Goal: Task Accomplishment & Management: Complete application form

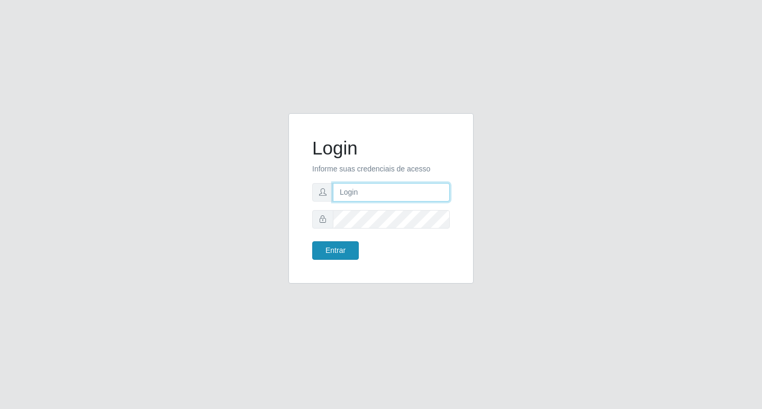
type input "rejane@bcruzarmas"
drag, startPoint x: 338, startPoint y: 249, endPoint x: 350, endPoint y: 263, distance: 18.4
click at [339, 249] on button "Entrar" at bounding box center [335, 250] width 47 height 19
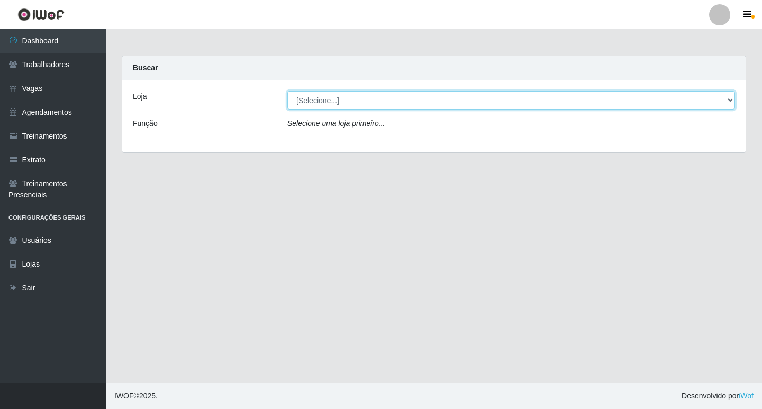
click at [306, 98] on select "[Selecione...] Bemais Supermercados - Cruz das Armas" at bounding box center [511, 100] width 448 height 19
select select "412"
click at [287, 91] on select "[Selecione...] Bemais Supermercados - Cruz das Armas" at bounding box center [511, 100] width 448 height 19
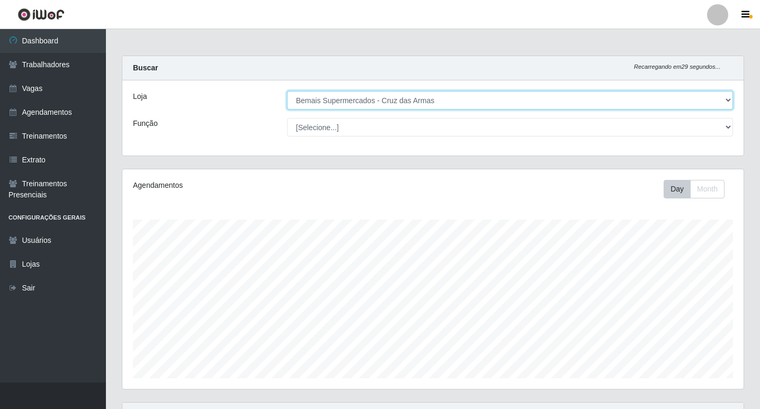
scroll to position [220, 621]
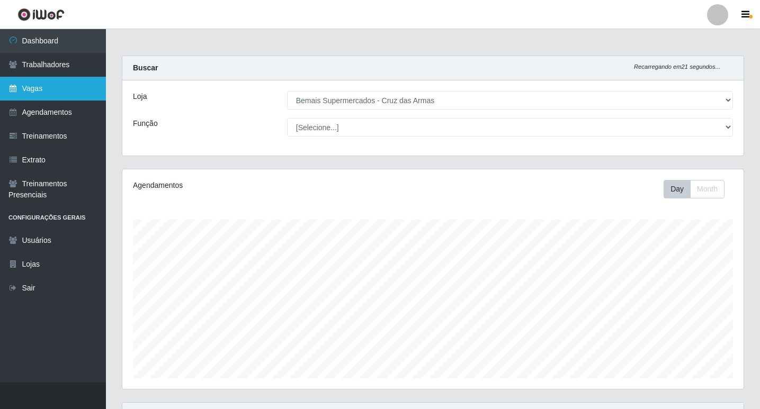
click at [35, 93] on link "Vagas" at bounding box center [53, 89] width 106 height 24
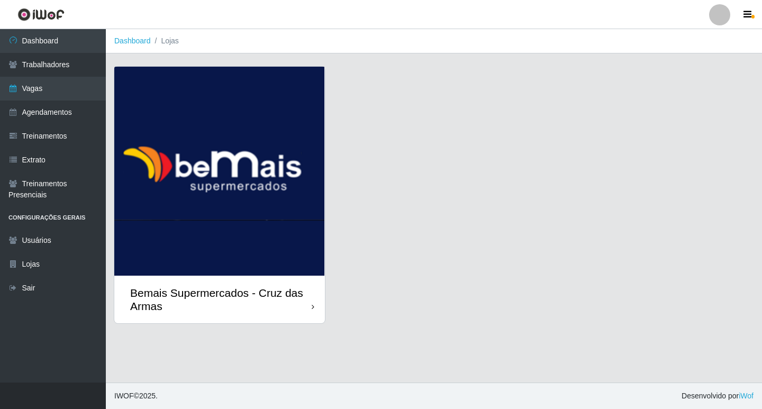
click at [208, 208] on img at bounding box center [219, 171] width 211 height 209
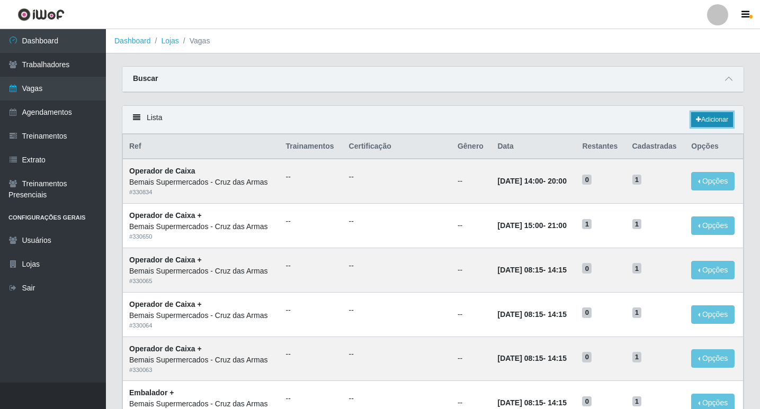
click at [708, 121] on link "Adicionar" at bounding box center [712, 119] width 42 height 15
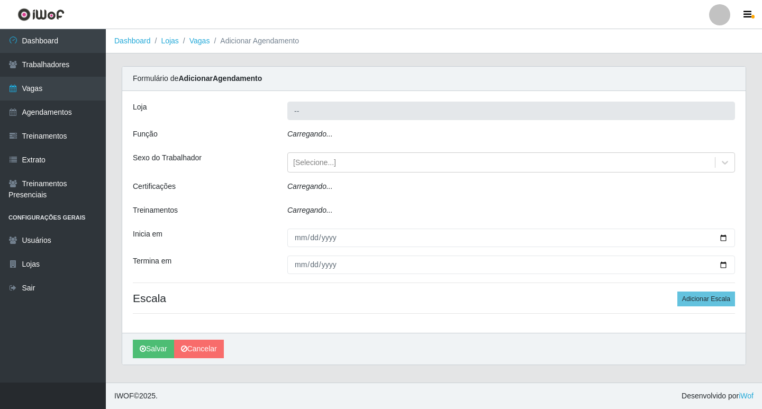
type input "Bemais Supermercados - Cruz das Armas"
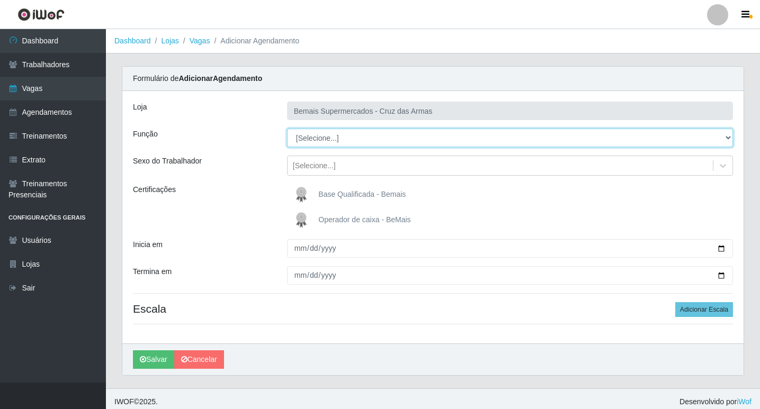
click at [320, 143] on select "[Selecione...] ASG ASG + ASG ++ Auxiliar de Estacionamento Auxiliar de Estacion…" at bounding box center [510, 138] width 446 height 19
select select "22"
click at [287, 129] on select "[Selecione...] ASG ASG + ASG ++ Auxiliar de Estacionamento Auxiliar de Estacion…" at bounding box center [510, 138] width 446 height 19
click at [325, 141] on select "[Selecione...] ASG ASG + ASG ++ Auxiliar de Estacionamento Auxiliar de Estacion…" at bounding box center [510, 138] width 446 height 19
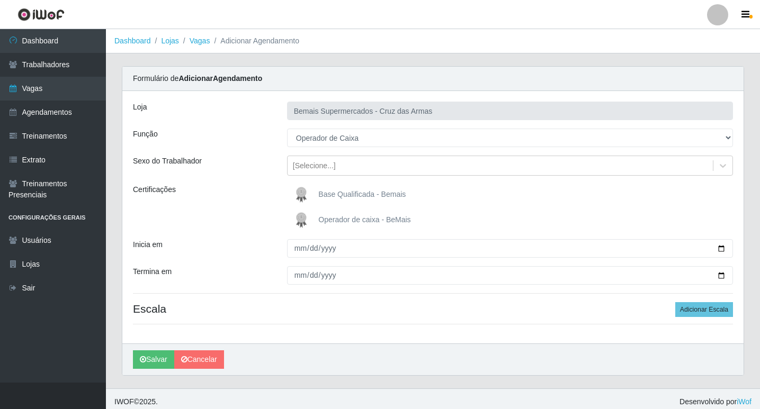
click at [304, 218] on img at bounding box center [303, 220] width 25 height 21
click at [0, 0] on input "Operador de caixa - BeMais" at bounding box center [0, 0] width 0 height 0
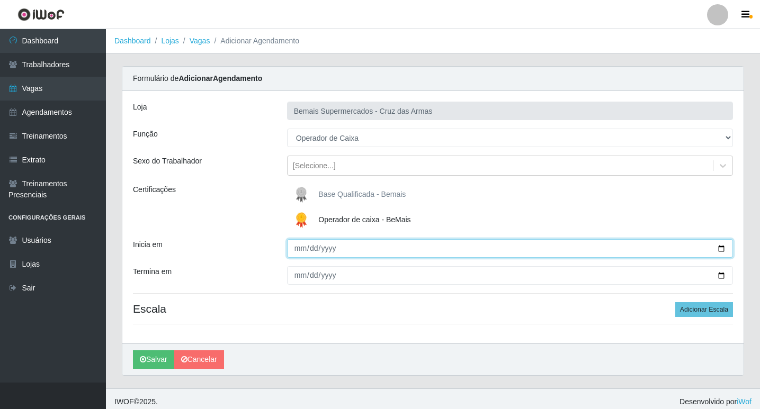
click at [300, 253] on input "Inicia em" at bounding box center [510, 248] width 446 height 19
type input "[DATE]"
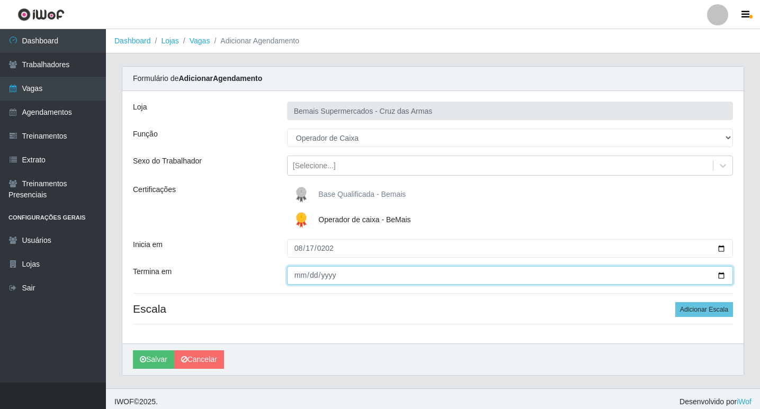
click at [296, 277] on input "Termina em" at bounding box center [510, 275] width 446 height 19
type input "[DATE]"
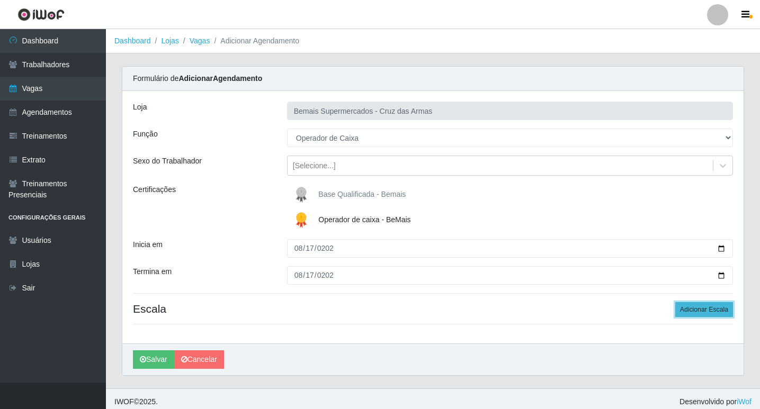
click at [698, 311] on button "Adicionar Escala" at bounding box center [704, 309] width 58 height 15
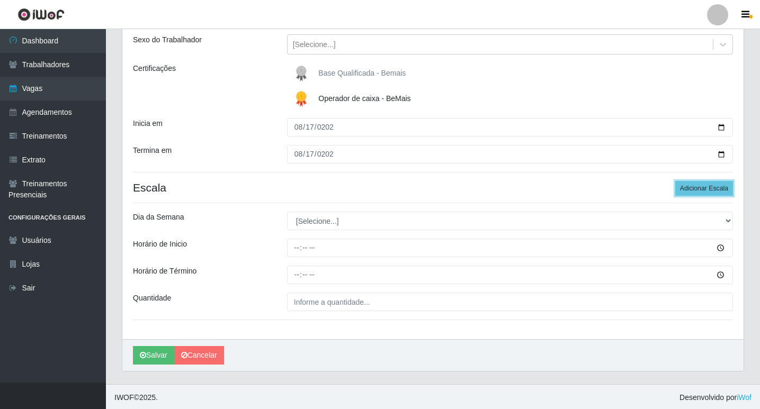
scroll to position [123, 0]
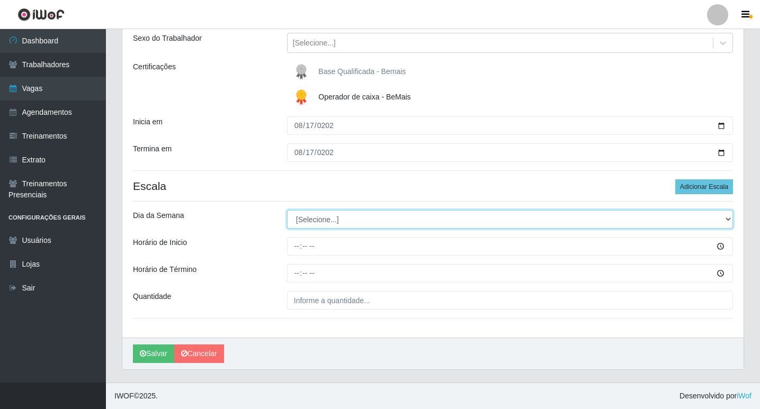
click at [329, 219] on select "[Selecione...] Segunda Terça Quarta Quinta Sexta Sábado Domingo" at bounding box center [510, 219] width 446 height 19
click at [316, 219] on select "[Selecione...] Segunda Terça Quarta Quinta Sexta Sábado Domingo" at bounding box center [510, 219] width 446 height 19
select select "0"
click at [287, 210] on select "[Selecione...] Segunda Terça Quarta Quinta Sexta Sábado Domingo" at bounding box center [510, 219] width 446 height 19
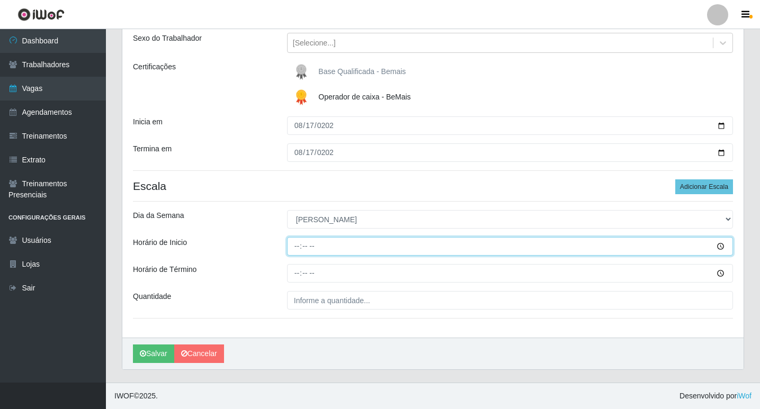
click at [296, 250] on input "Horário de Inicio" at bounding box center [510, 246] width 446 height 19
type input "08:15"
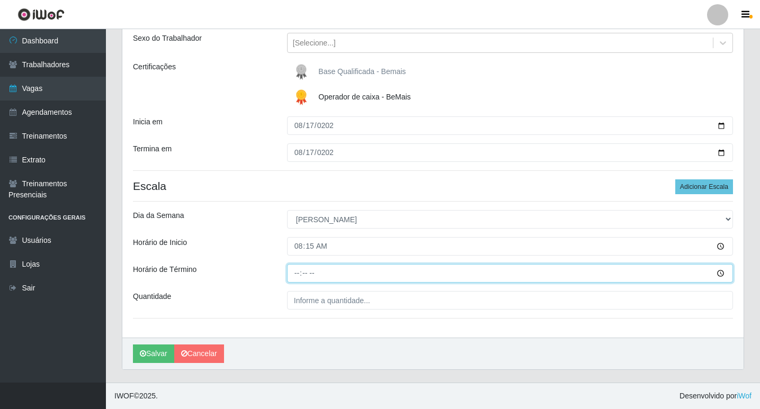
click at [295, 277] on input "Horário de Término" at bounding box center [510, 273] width 446 height 19
type input "14:15"
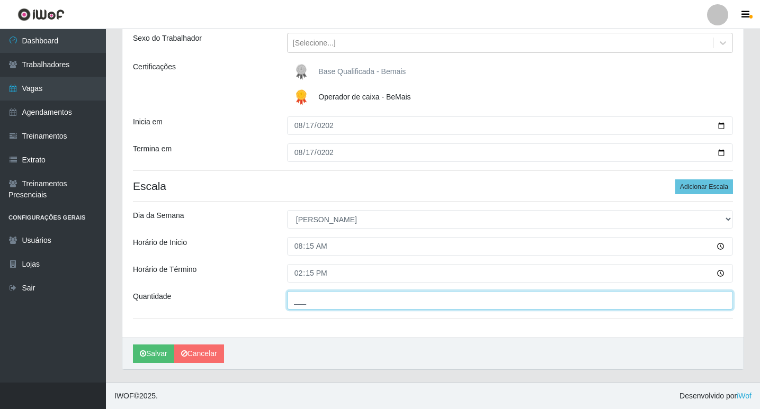
click at [301, 302] on input "___" at bounding box center [510, 300] width 446 height 19
type input "01_"
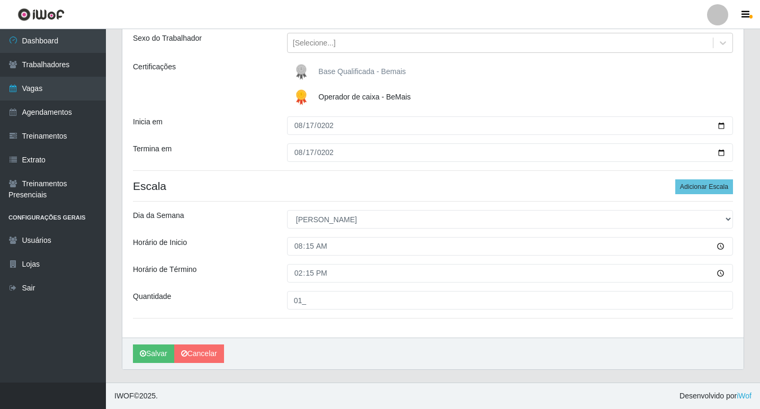
click at [296, 330] on div "Loja Bemais Supermercados - Cruz das Armas Função [Selecione...] ASG ASG + ASG …" at bounding box center [432, 153] width 621 height 370
click at [154, 353] on button "Salvar" at bounding box center [153, 354] width 41 height 19
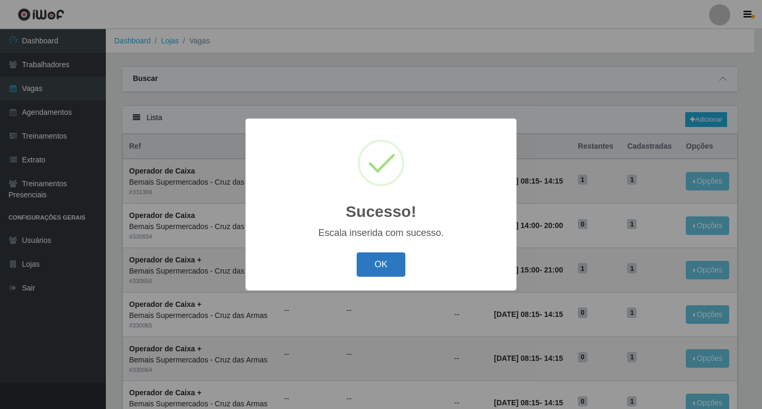
click at [378, 262] on button "OK" at bounding box center [381, 265] width 49 height 25
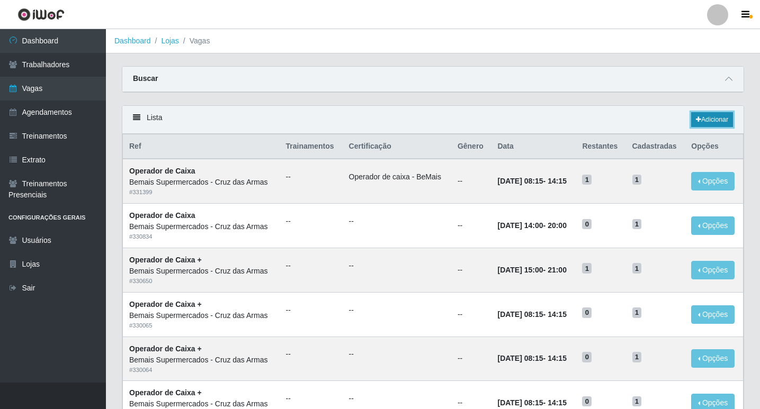
click at [711, 118] on link "Adicionar" at bounding box center [712, 119] width 42 height 15
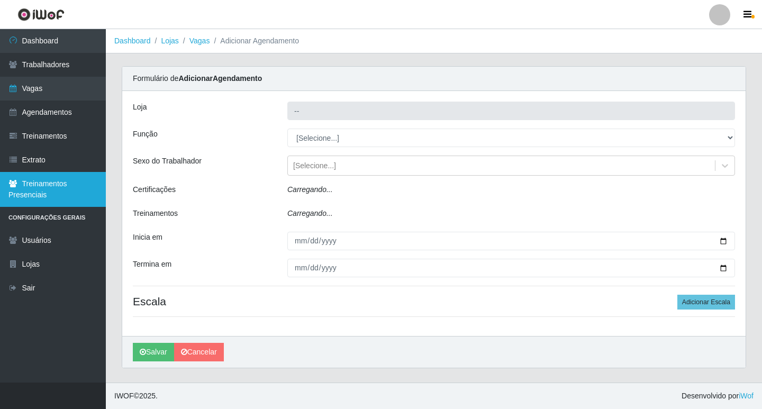
type input "Bemais Supermercados - Cruz das Armas"
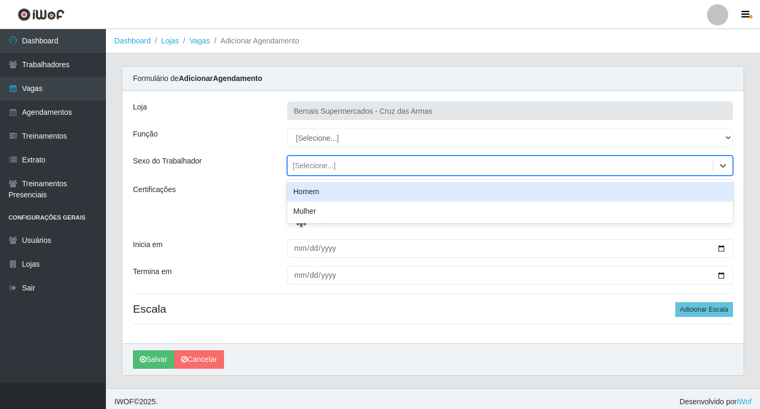
click at [311, 164] on div "[Selecione...]" at bounding box center [314, 165] width 43 height 11
click at [311, 124] on div "Loja Bemais Supermercados - Cruz das Armas Função [Selecione...] ASG ASG + ASG …" at bounding box center [432, 217] width 621 height 253
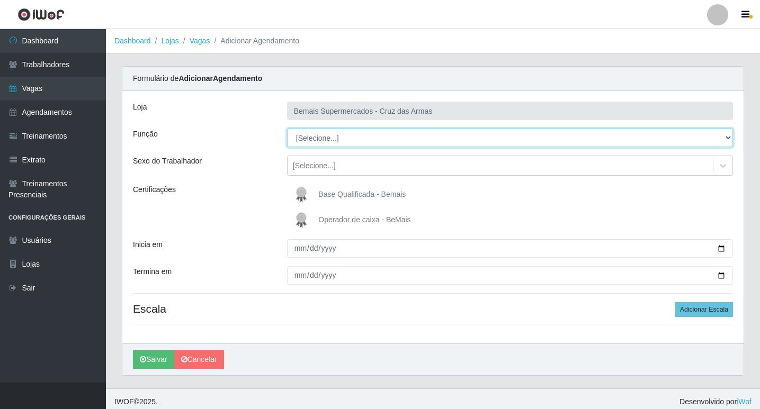
click at [308, 137] on select "[Selecione...] ASG ASG + ASG ++ Auxiliar de Estacionamento Auxiliar de Estacion…" at bounding box center [510, 138] width 446 height 19
select select "22"
click at [287, 129] on select "[Selecione...] ASG ASG + ASG ++ Auxiliar de Estacionamento Auxiliar de Estacion…" at bounding box center [510, 138] width 446 height 19
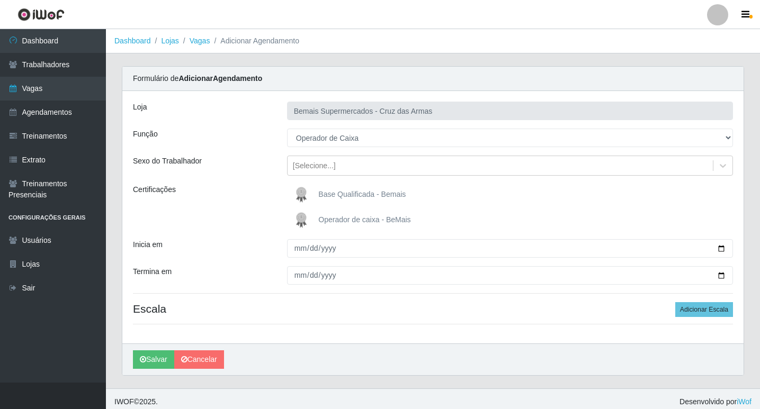
drag, startPoint x: 302, startPoint y: 223, endPoint x: 303, endPoint y: 237, distance: 14.3
click at [301, 223] on img at bounding box center [303, 220] width 25 height 21
click at [0, 0] on input "Operador de caixa - BeMais" at bounding box center [0, 0] width 0 height 0
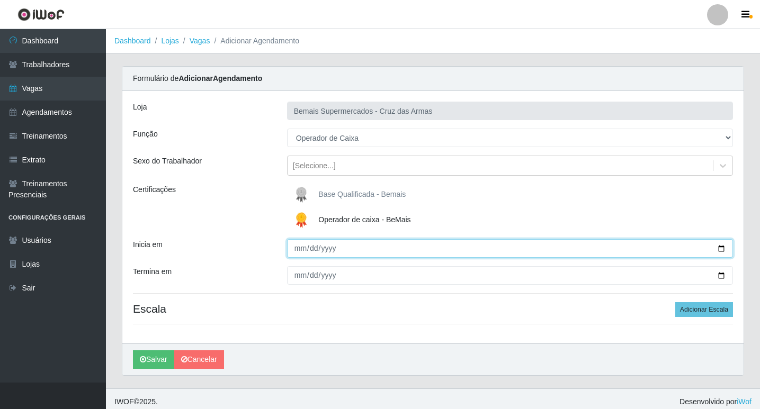
click at [300, 252] on input "Inicia em" at bounding box center [510, 248] width 446 height 19
type input "[DATE]"
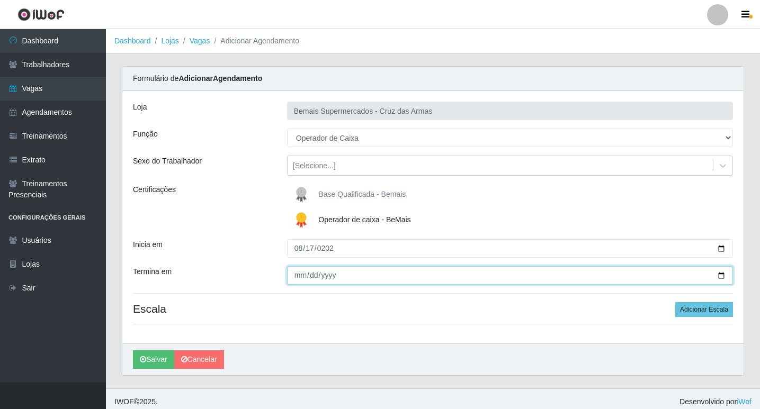
click at [299, 277] on input "Termina em" at bounding box center [510, 275] width 446 height 19
type input "[DATE]"
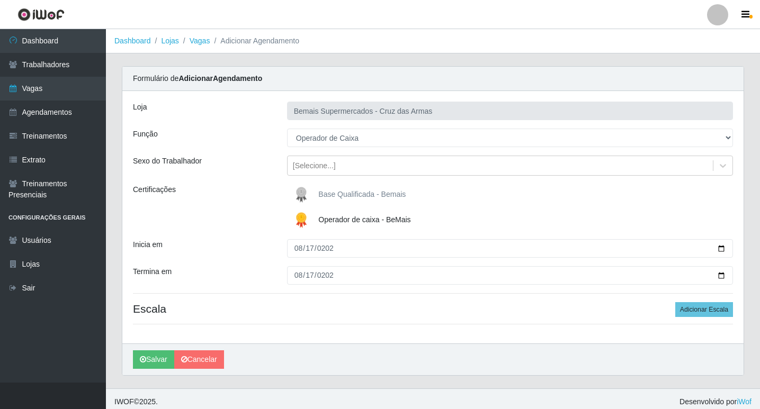
click at [249, 314] on h4 "Escala Adicionar Escala" at bounding box center [433, 308] width 600 height 13
drag, startPoint x: 703, startPoint y: 304, endPoint x: 653, endPoint y: 314, distance: 50.8
click at [702, 304] on button "Adicionar Escala" at bounding box center [704, 309] width 58 height 15
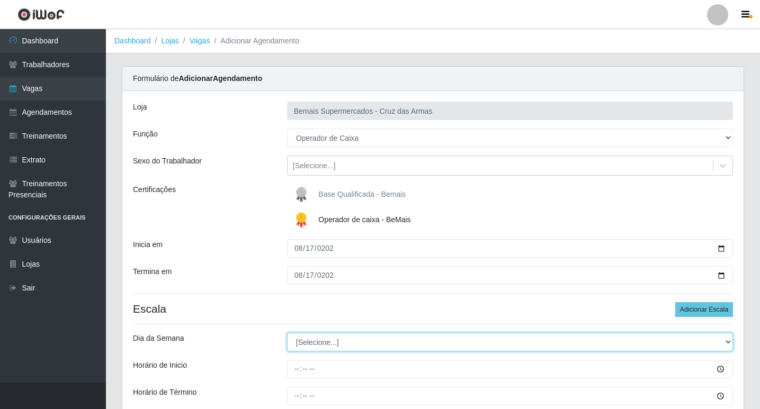
click at [326, 338] on select "[Selecione...] Segunda Terça Quarta Quinta Sexta Sábado Domingo" at bounding box center [510, 342] width 446 height 19
select select "0"
click at [287, 333] on select "[Selecione...] Segunda Terça Quarta Quinta Sexta Sábado Domingo" at bounding box center [510, 342] width 446 height 19
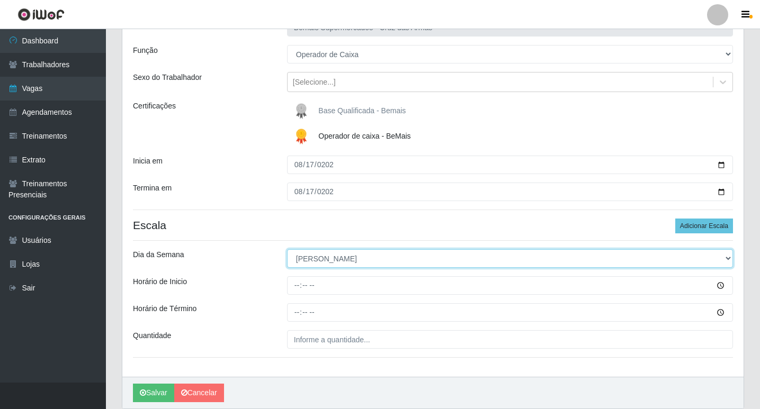
scroll to position [106, 0]
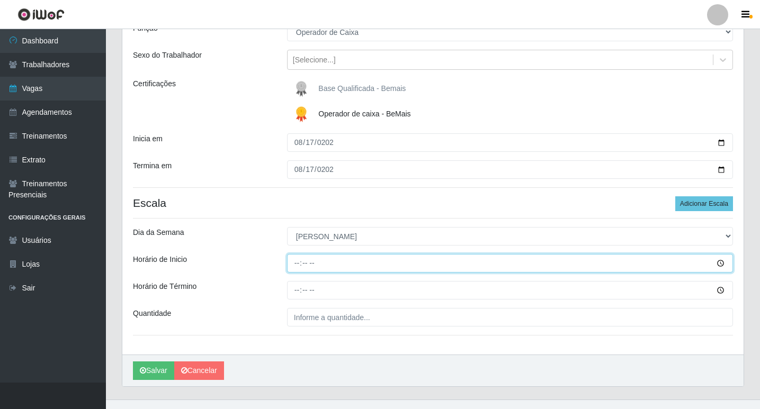
click at [294, 269] on input "Horário de Inicio" at bounding box center [510, 263] width 446 height 19
type input "08:15"
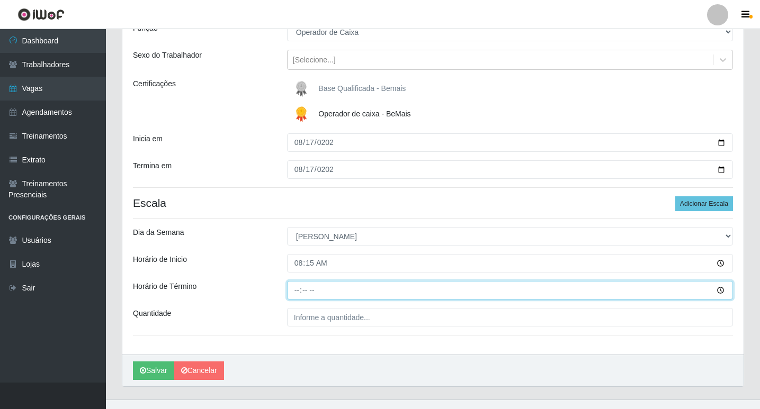
click at [296, 292] on input "Horário de Término" at bounding box center [510, 290] width 446 height 19
type input "14:54"
type input "14:15"
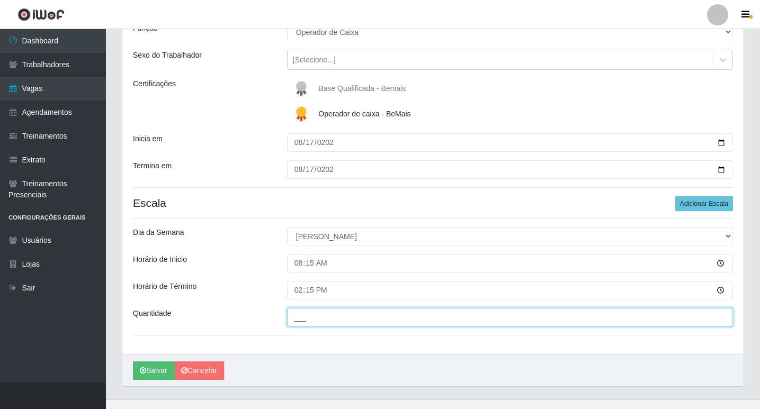
click at [296, 318] on input "___" at bounding box center [510, 317] width 446 height 19
type input "01_"
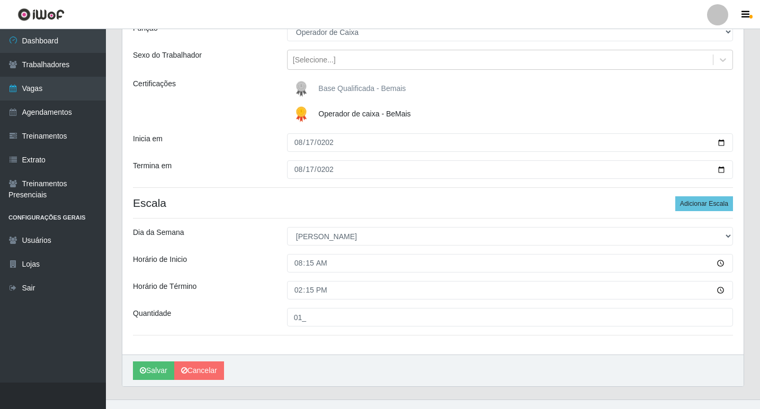
click at [273, 348] on div "Loja Bemais Supermercados - Cruz das Armas Função [Selecione...] ASG ASG + ASG …" at bounding box center [432, 170] width 621 height 370
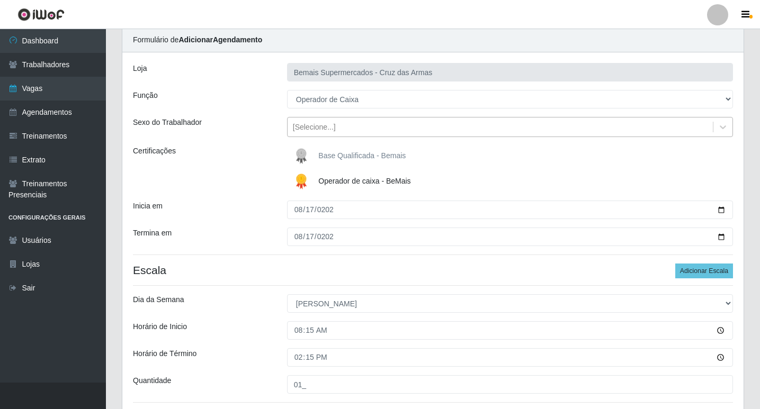
scroll to position [123, 0]
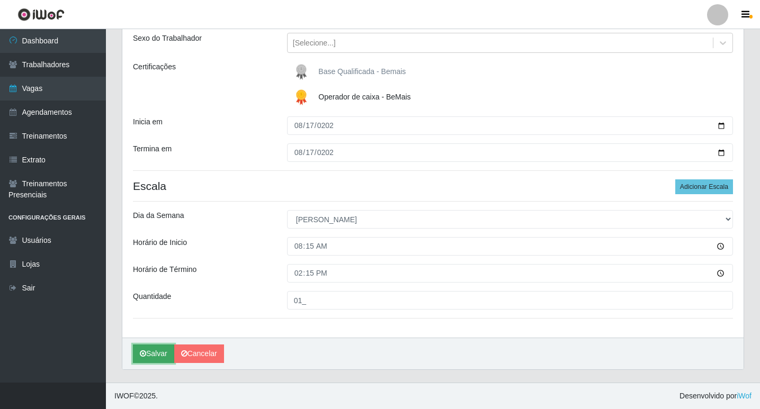
click at [147, 356] on button "Salvar" at bounding box center [153, 354] width 41 height 19
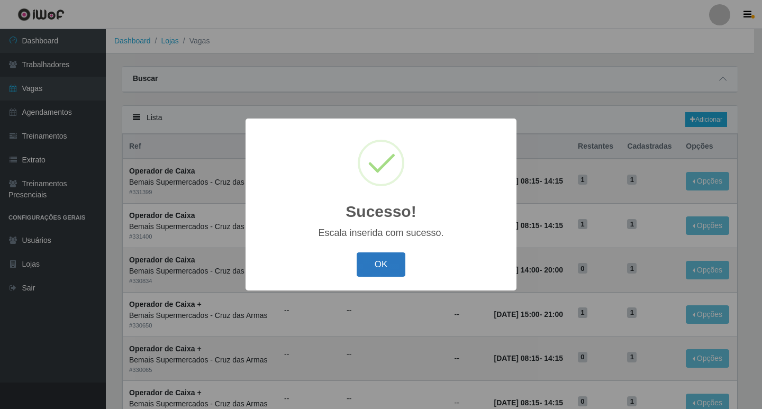
click at [384, 267] on button "OK" at bounding box center [381, 265] width 49 height 25
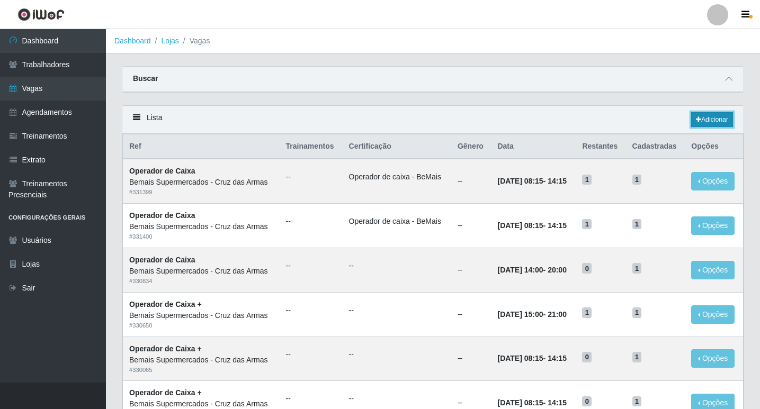
click at [708, 121] on link "Adicionar" at bounding box center [712, 119] width 42 height 15
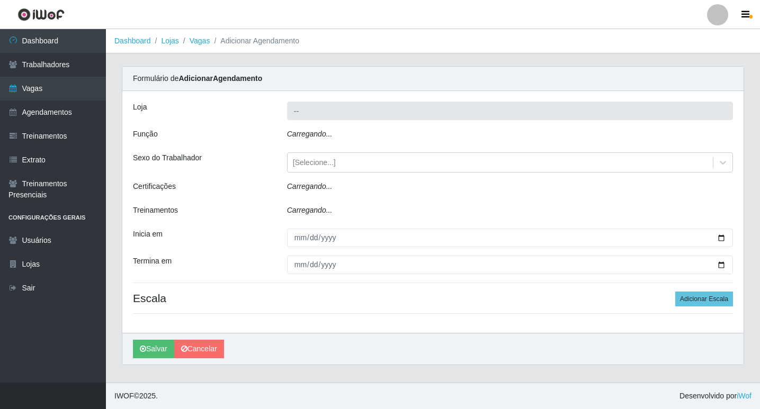
type input "Bemais Supermercados - Cruz das Armas"
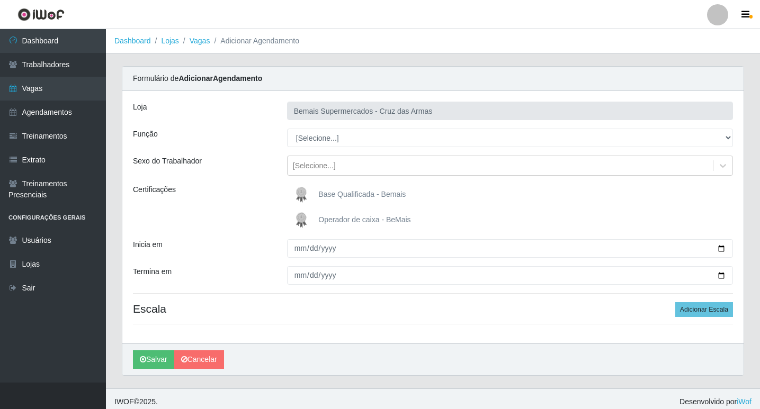
click at [308, 221] on img at bounding box center [303, 220] width 25 height 21
click at [0, 0] on input "Operador de caixa - BeMais" at bounding box center [0, 0] width 0 height 0
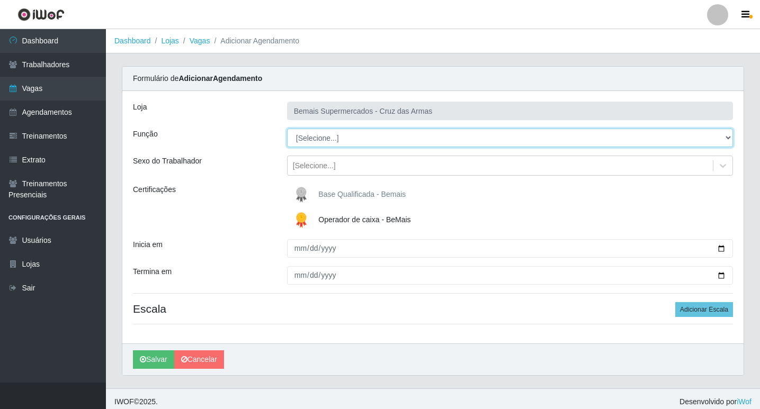
click at [301, 139] on select "[Selecione...] ASG ASG + ASG ++ Auxiliar de Estacionamento Auxiliar de Estacion…" at bounding box center [510, 138] width 446 height 19
select select "22"
click at [287, 129] on select "[Selecione...] ASG ASG + ASG ++ Auxiliar de Estacionamento Auxiliar de Estacion…" at bounding box center [510, 138] width 446 height 19
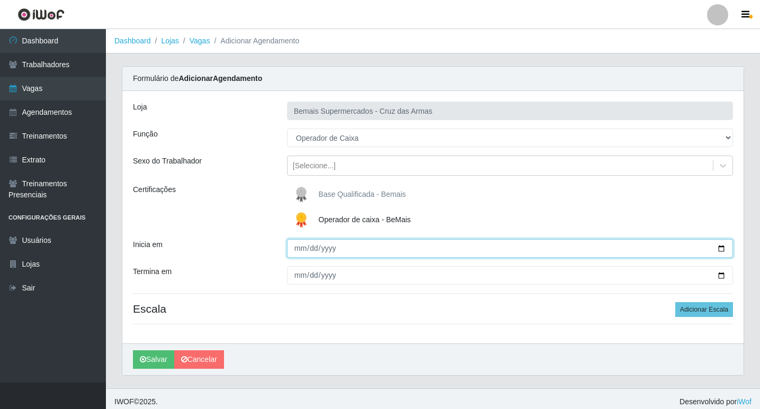
click at [298, 251] on input "Inicia em" at bounding box center [510, 248] width 446 height 19
type input "[DATE]"
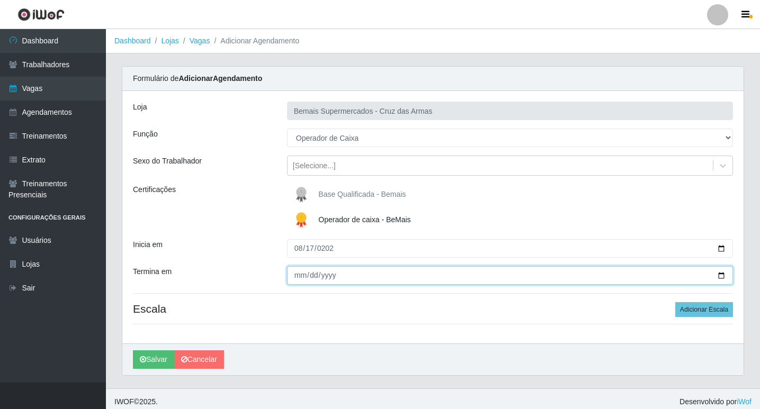
click at [295, 274] on input "Termina em" at bounding box center [510, 275] width 446 height 19
type input "[DATE]"
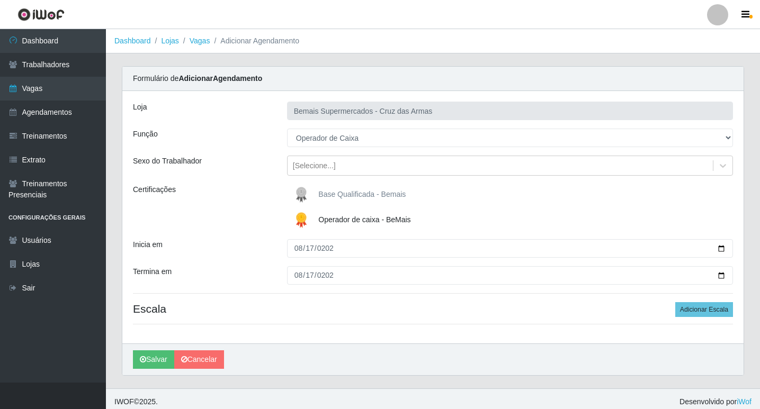
click at [267, 298] on div "Loja Bemais Supermercados - Cruz das Armas Função [Selecione...] ASG ASG + ASG …" at bounding box center [432, 217] width 621 height 253
click at [702, 316] on button "Adicionar Escala" at bounding box center [704, 309] width 58 height 15
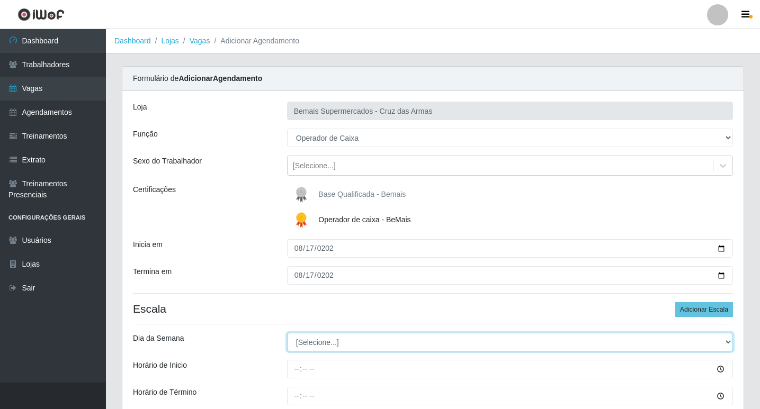
click at [321, 342] on select "[Selecione...] Segunda Terça Quarta Quinta Sexta Sábado Domingo" at bounding box center [510, 342] width 446 height 19
select select "0"
click at [287, 333] on select "[Selecione...] Segunda Terça Quarta Quinta Sexta Sábado Domingo" at bounding box center [510, 342] width 446 height 19
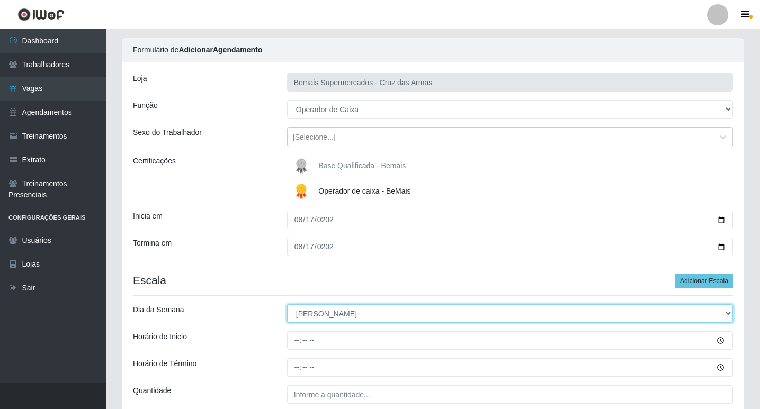
scroll to position [53, 0]
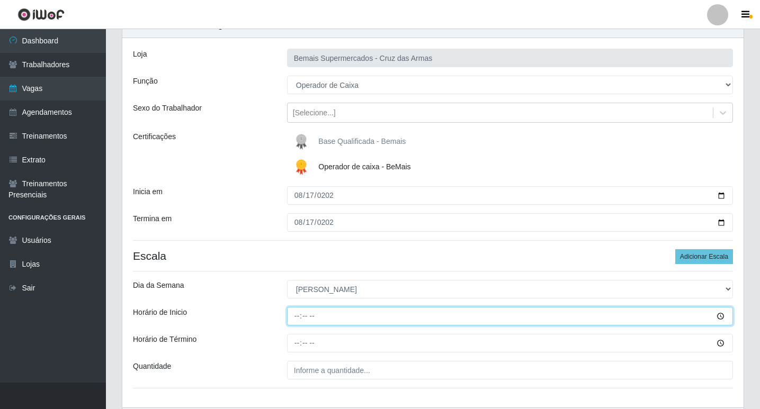
click at [294, 320] on input "Horário de Inicio" at bounding box center [510, 316] width 446 height 19
type input "08:15"
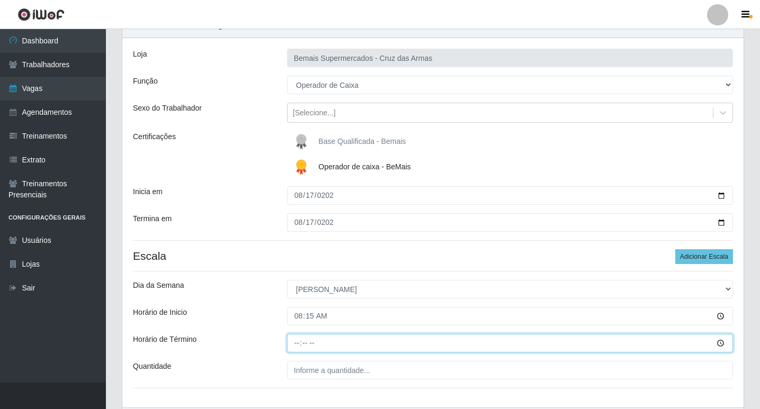
click at [296, 345] on input "Horário de Término" at bounding box center [510, 343] width 446 height 19
type input "14:15"
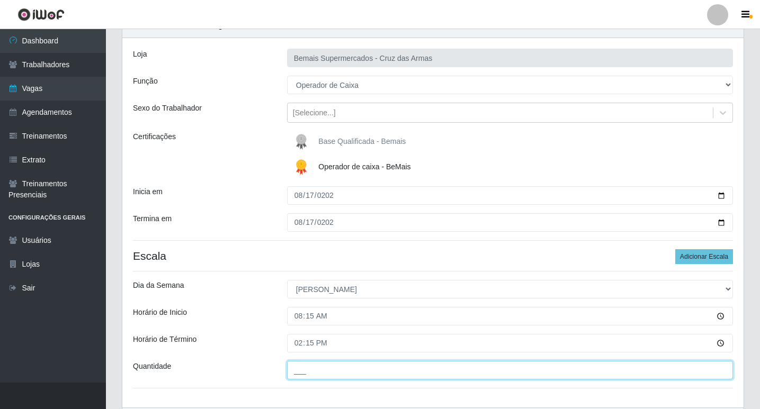
click at [307, 370] on input "___" at bounding box center [510, 370] width 446 height 19
type input "01_"
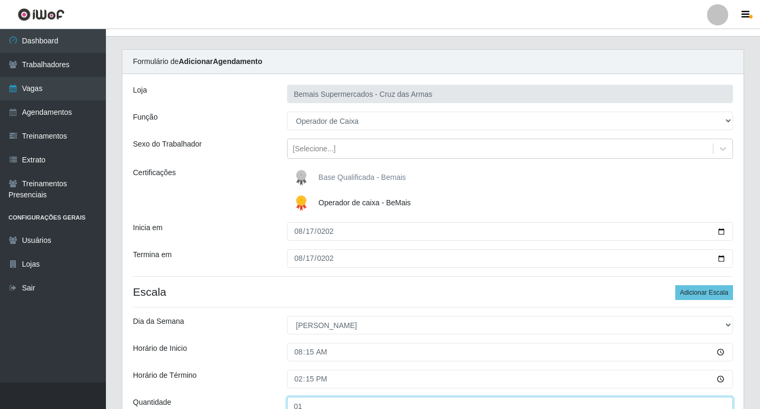
scroll to position [123, 0]
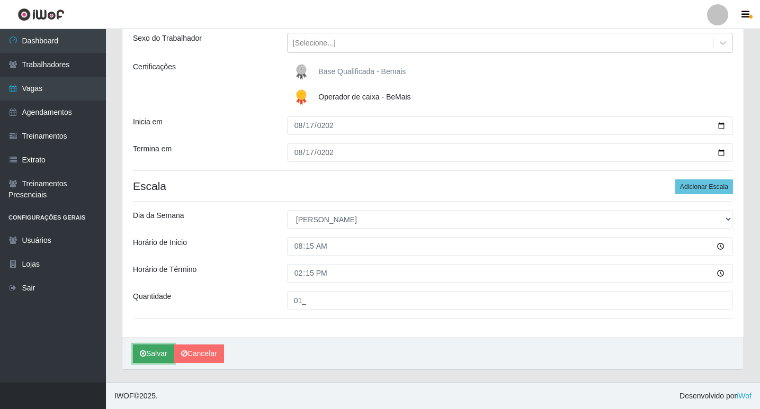
click at [155, 350] on button "Salvar" at bounding box center [153, 354] width 41 height 19
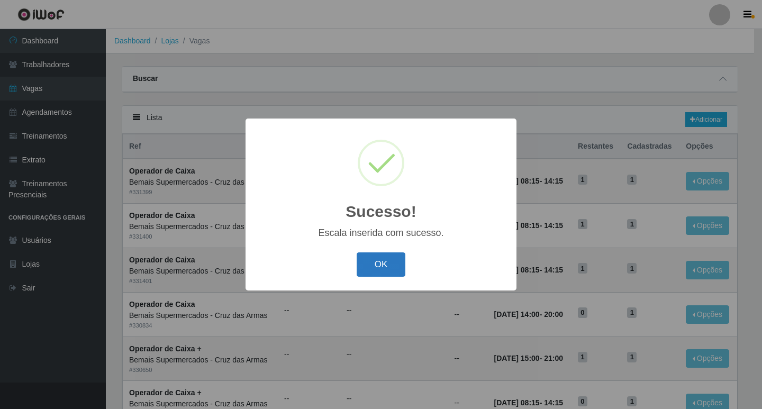
click at [388, 271] on button "OK" at bounding box center [381, 265] width 49 height 25
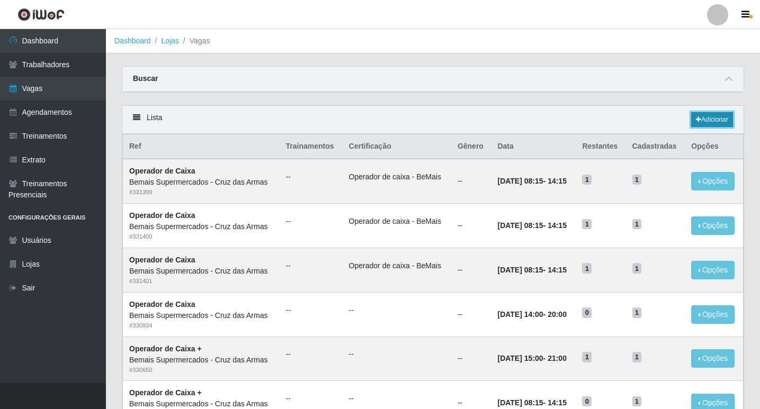
click at [699, 117] on link "Adicionar" at bounding box center [712, 119] width 42 height 15
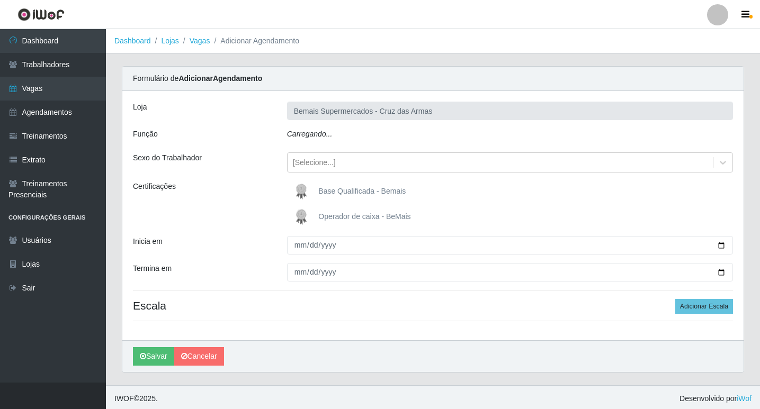
type input "Bemais Supermercados - Cruz das Armas"
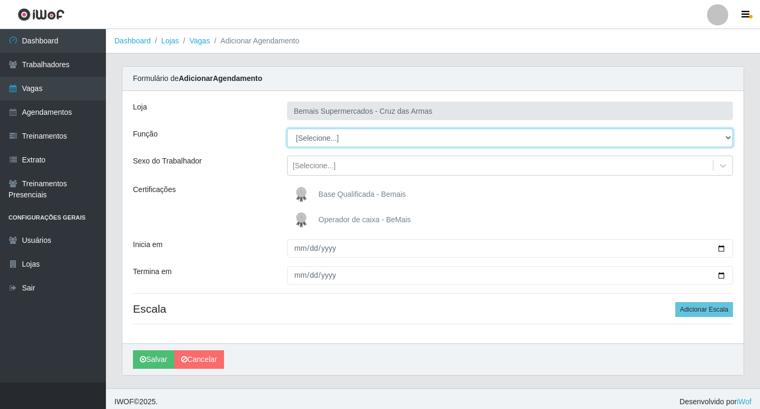
click at [309, 134] on select "[Selecione...] ASG ASG + ASG ++ Auxiliar de Estacionamento Auxiliar de Estacion…" at bounding box center [510, 138] width 446 height 19
select select "1"
click at [287, 129] on select "[Selecione...] ASG ASG + ASG ++ Auxiliar de Estacionamento Auxiliar de Estacion…" at bounding box center [510, 138] width 446 height 19
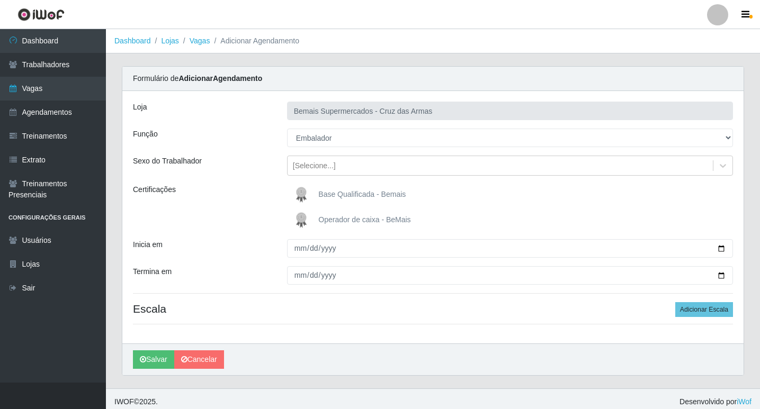
click at [303, 191] on img at bounding box center [303, 194] width 25 height 21
click at [0, 0] on input "Base Qualificada - Bemais" at bounding box center [0, 0] width 0 height 0
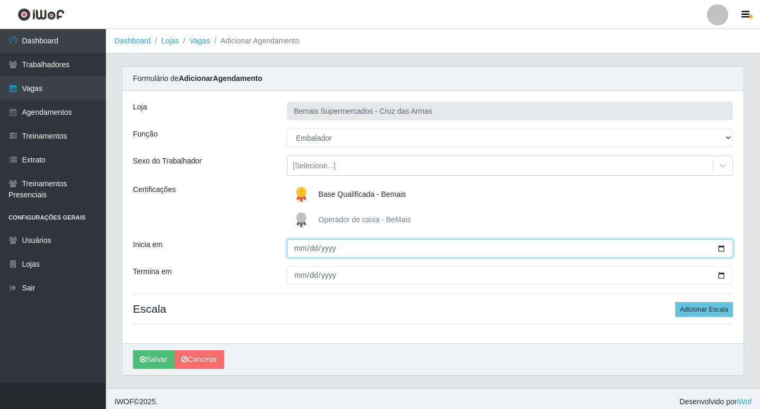
click at [299, 247] on input "Inicia em" at bounding box center [510, 248] width 446 height 19
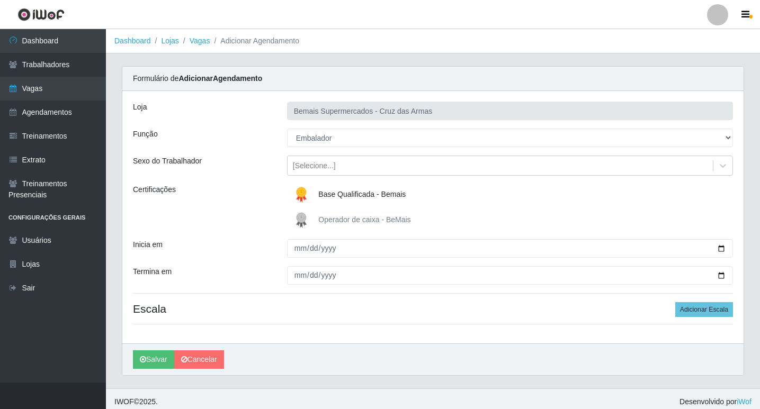
click at [299, 192] on img at bounding box center [303, 194] width 25 height 21
click at [0, 0] on input "Base Qualificada - Bemais" at bounding box center [0, 0] width 0 height 0
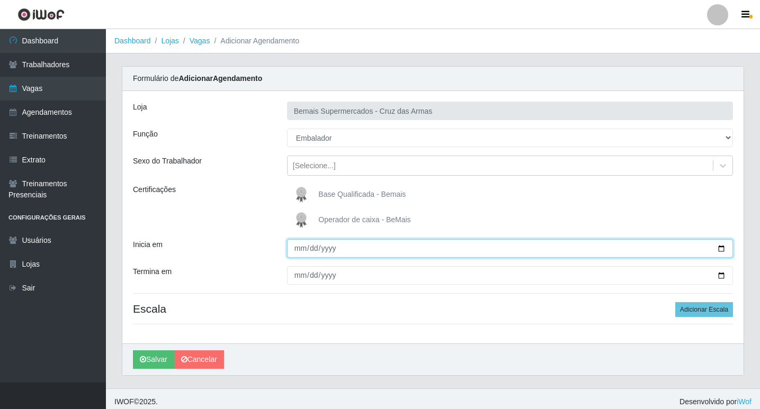
click at [298, 245] on input "Inicia em" at bounding box center [510, 248] width 446 height 19
type input "[DATE]"
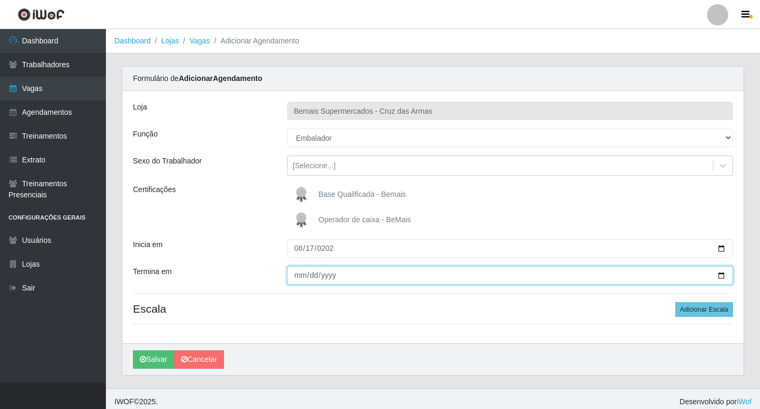
click at [301, 275] on input "Termina em" at bounding box center [510, 275] width 446 height 19
type input "[DATE]"
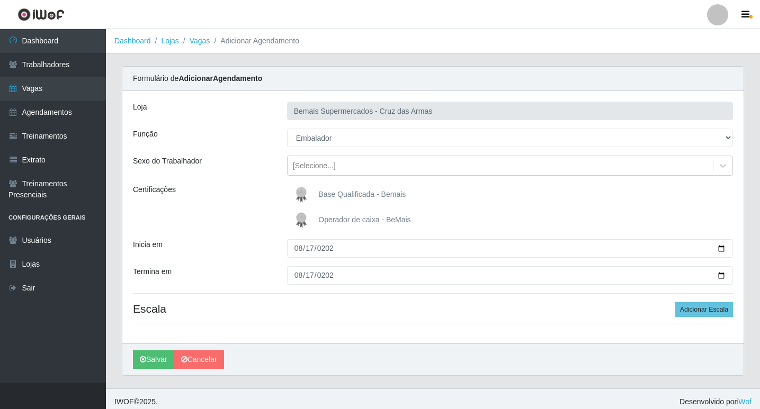
click at [305, 309] on h4 "Escala Adicionar Escala" at bounding box center [433, 308] width 600 height 13
click at [696, 307] on button "Adicionar Escala" at bounding box center [704, 309] width 58 height 15
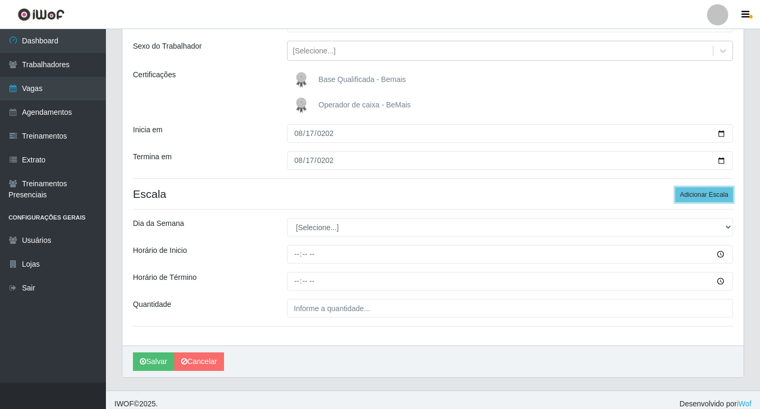
scroll to position [123, 0]
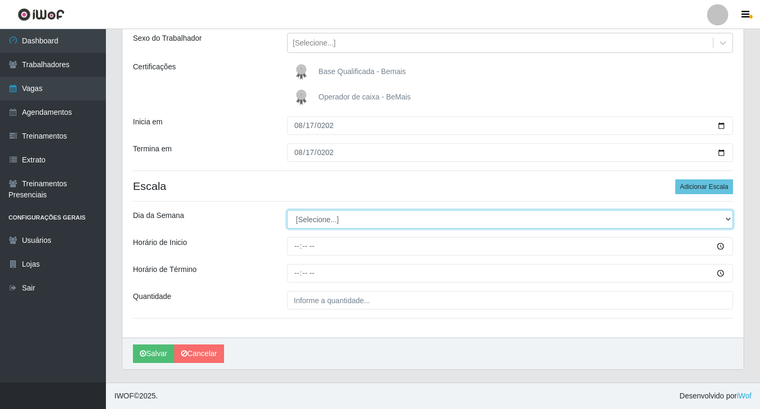
click at [308, 218] on select "[Selecione...] Segunda Terça Quarta Quinta Sexta Sábado Domingo" at bounding box center [510, 219] width 446 height 19
select select "0"
click at [287, 210] on select "[Selecione...] Segunda Terça Quarta Quinta Sexta Sábado Domingo" at bounding box center [510, 219] width 446 height 19
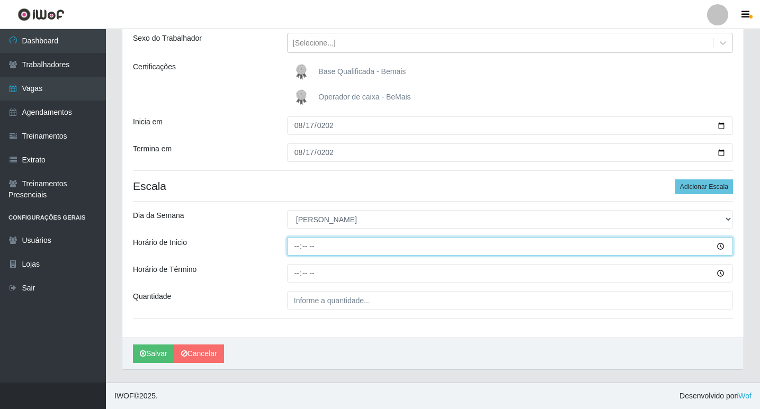
click at [295, 250] on input "Horário de Inicio" at bounding box center [510, 246] width 446 height 19
type input "08:15"
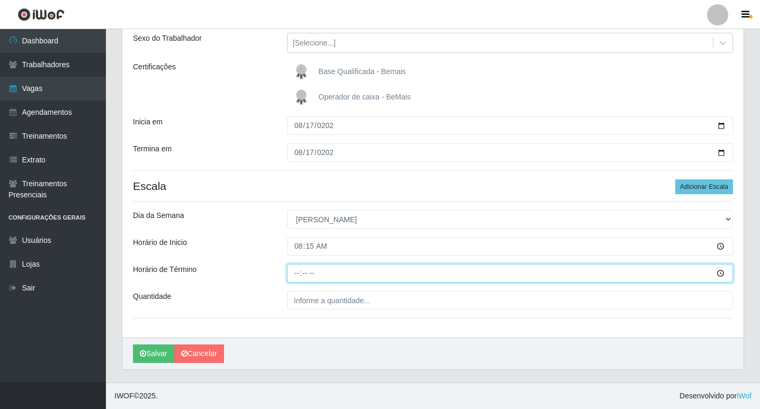
drag, startPoint x: 298, startPoint y: 273, endPoint x: 330, endPoint y: 307, distance: 46.8
click at [297, 274] on input "Horário de Término" at bounding box center [510, 273] width 446 height 19
type input "14:15"
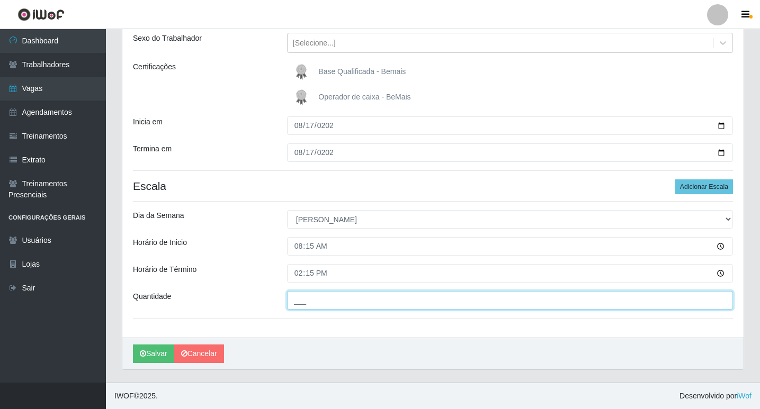
click at [321, 301] on input "___" at bounding box center [510, 300] width 446 height 19
type input "01_"
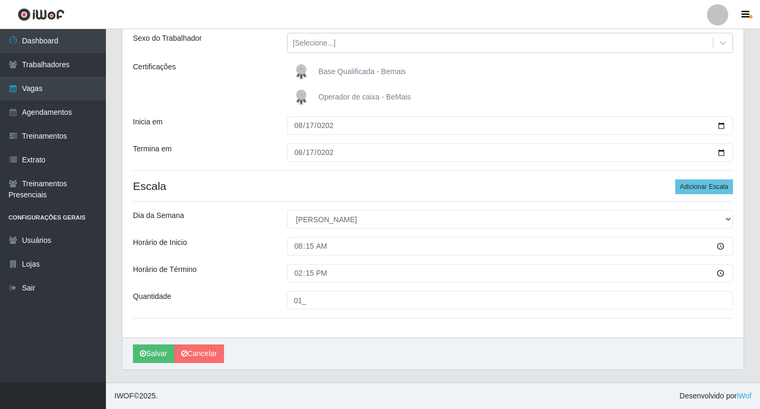
drag, startPoint x: 256, startPoint y: 328, endPoint x: 298, endPoint y: 232, distance: 104.6
click at [256, 327] on div "Loja Bemais Supermercados - Cruz das Armas Função [Selecione...] ASG ASG + ASG …" at bounding box center [432, 153] width 621 height 370
click at [149, 353] on button "Salvar" at bounding box center [153, 354] width 41 height 19
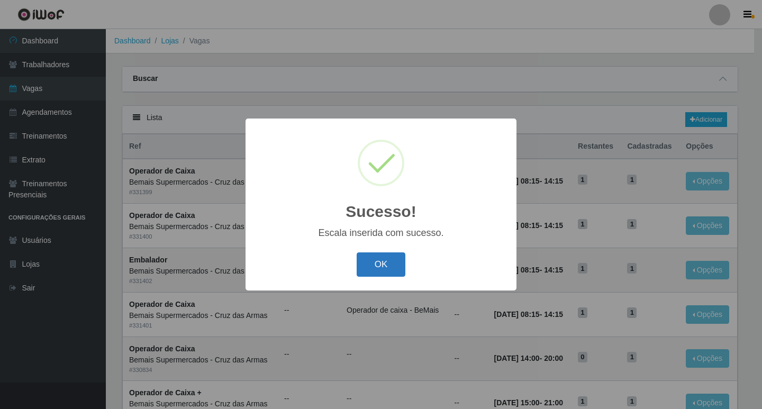
click at [381, 258] on button "OK" at bounding box center [381, 265] width 49 height 25
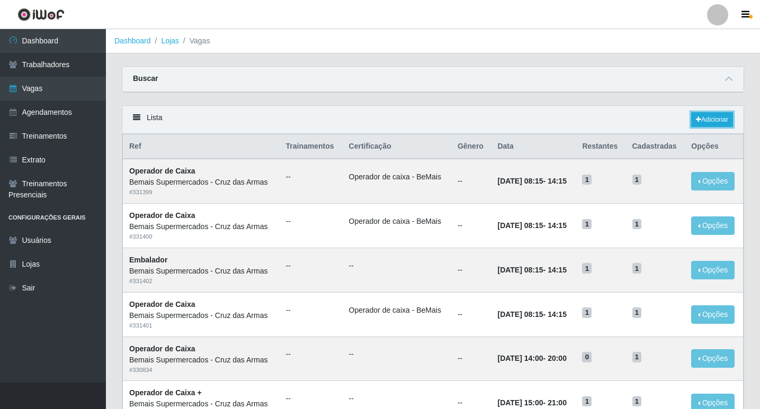
drag, startPoint x: 713, startPoint y: 120, endPoint x: 762, endPoint y: 129, distance: 49.4
click at [714, 120] on link "Adicionar" at bounding box center [712, 119] width 42 height 15
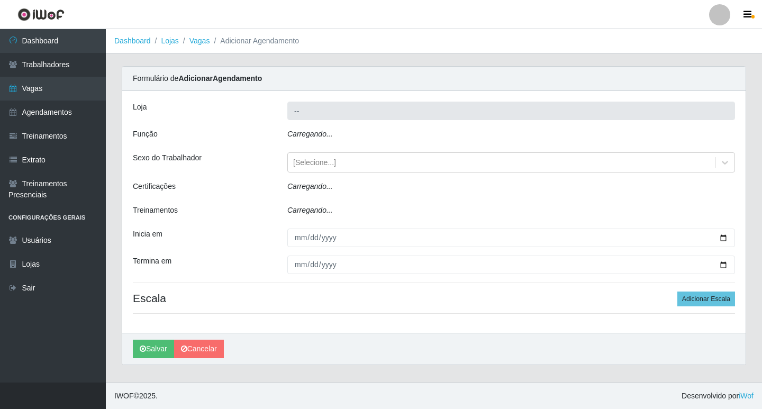
type input "Bemais Supermercados - Cruz das Armas"
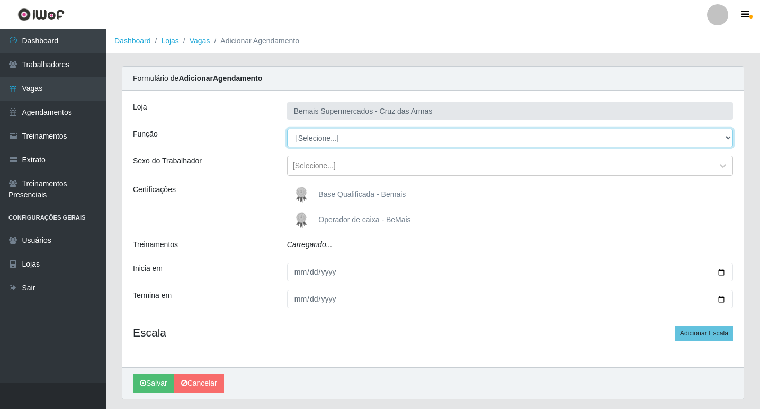
click at [308, 137] on select "[Selecione...] ASG ASG + ASG ++ Auxiliar de Estacionamento Auxiliar de Estacion…" at bounding box center [510, 138] width 446 height 19
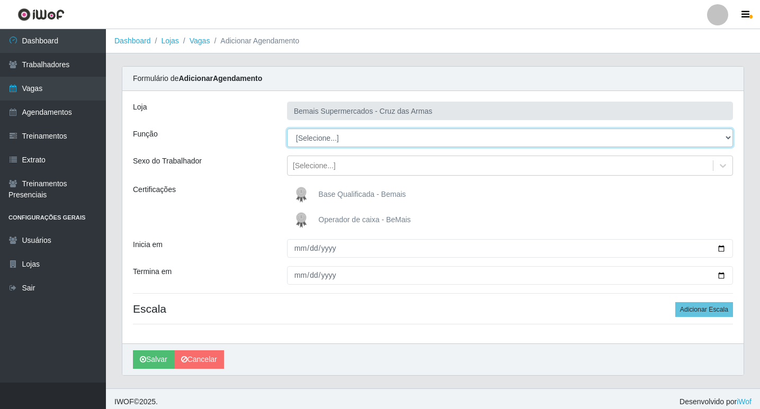
select select "22"
click at [287, 129] on select "[Selecione...] ASG ASG + ASG ++ Auxiliar de Estacionamento Auxiliar de Estacion…" at bounding box center [510, 138] width 446 height 19
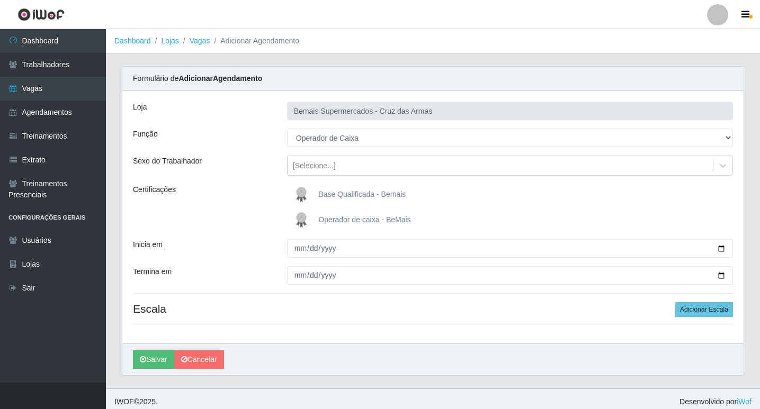
click at [299, 218] on img at bounding box center [303, 220] width 25 height 21
click at [0, 0] on input "Operador de caixa - BeMais" at bounding box center [0, 0] width 0 height 0
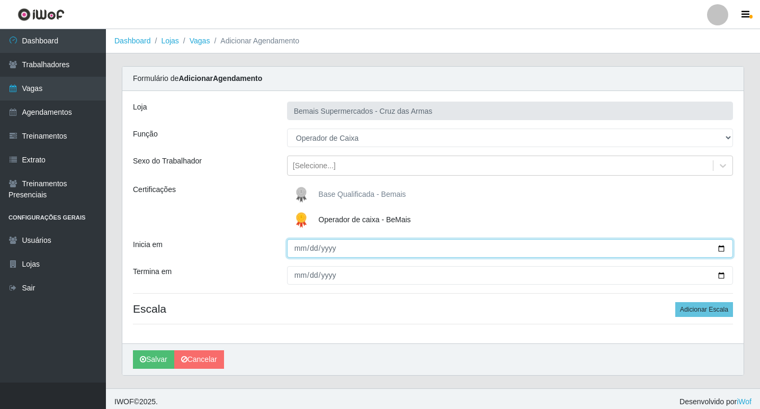
click at [298, 247] on input "Inicia em" at bounding box center [510, 248] width 446 height 19
type input "[DATE]"
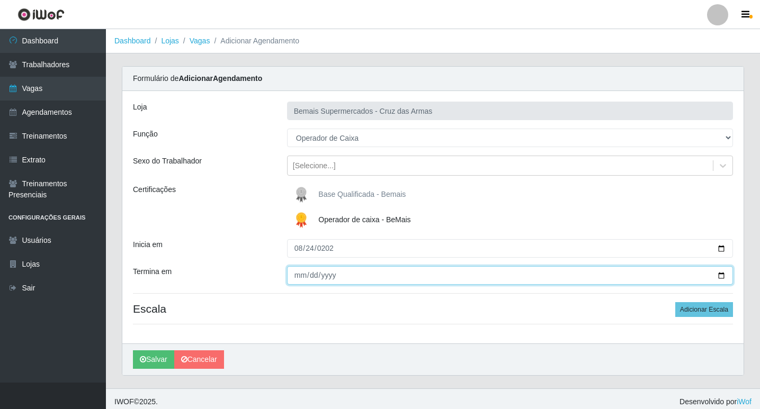
click at [295, 276] on input "Termina em" at bounding box center [510, 275] width 446 height 19
type input "[DATE]"
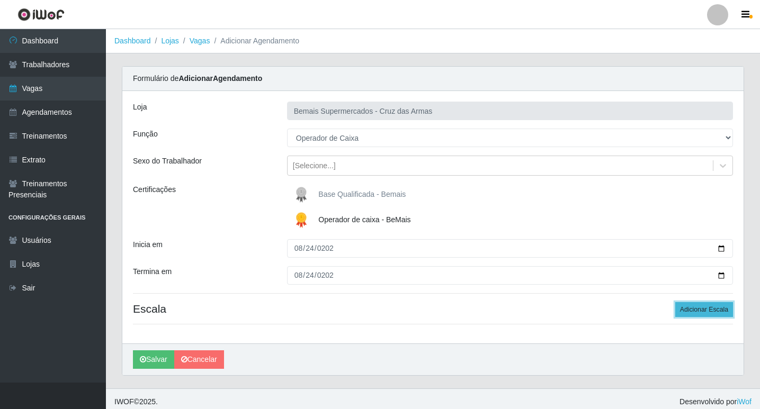
click at [704, 309] on button "Adicionar Escala" at bounding box center [704, 309] width 58 height 15
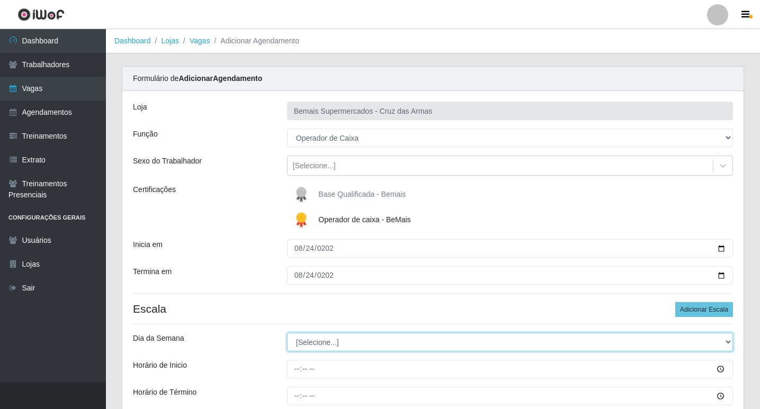
click at [312, 343] on select "[Selecione...] Segunda Terça Quarta Quinta Sexta Sábado Domingo" at bounding box center [510, 342] width 446 height 19
select select "0"
click at [287, 333] on select "[Selecione...] Segunda Terça Quarta Quinta Sexta Sábado Domingo" at bounding box center [510, 342] width 446 height 19
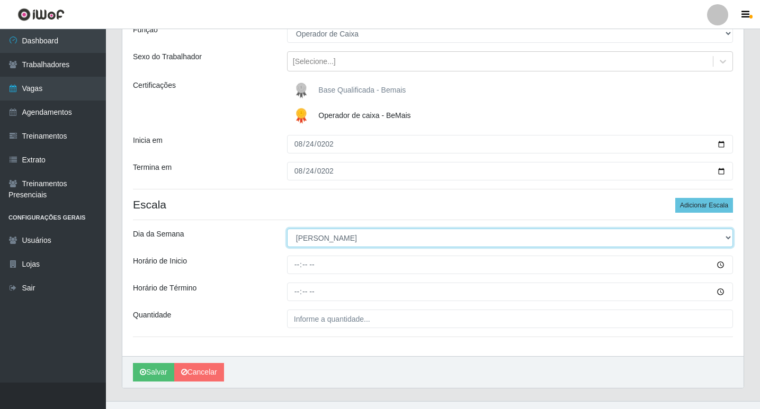
scroll to position [106, 0]
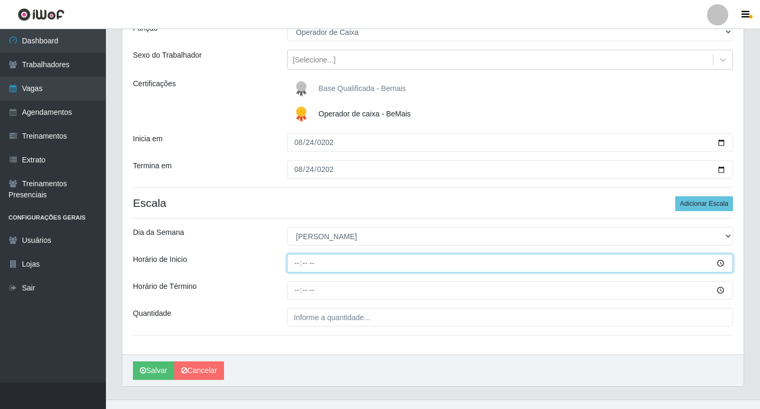
click at [296, 266] on input "Horário de Inicio" at bounding box center [510, 263] width 446 height 19
type input "08:00"
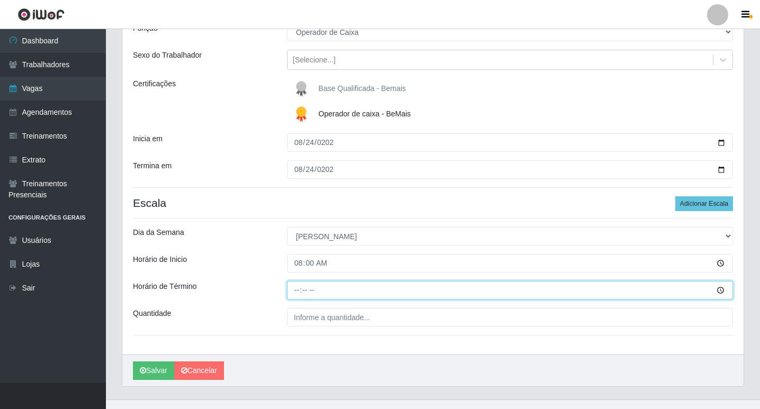
click at [289, 294] on input "Horário de Término" at bounding box center [510, 290] width 446 height 19
type input "14:00"
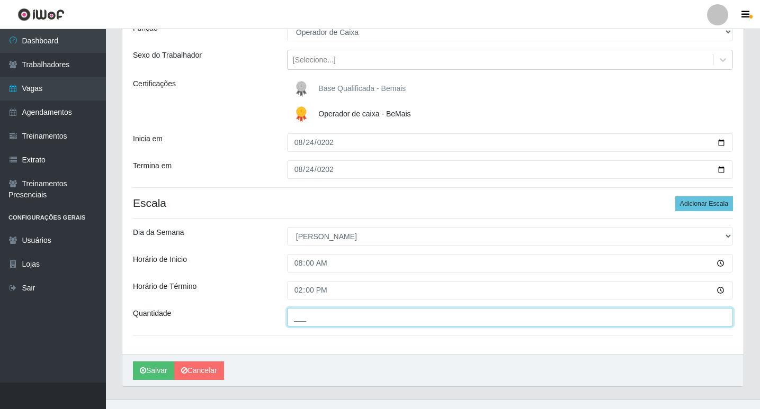
click at [299, 319] on input "___" at bounding box center [510, 317] width 446 height 19
type input "01_"
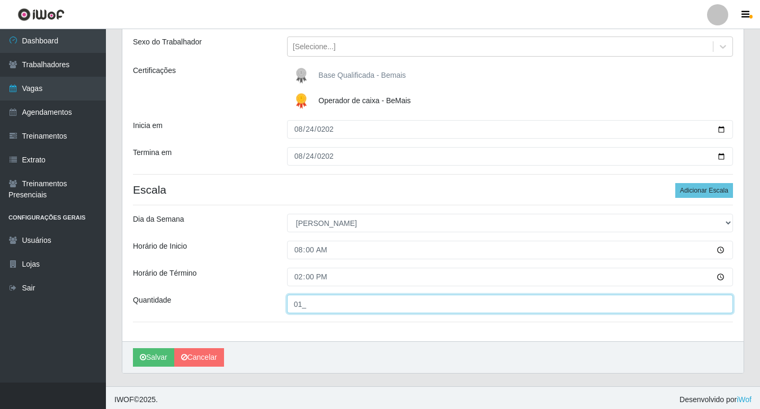
scroll to position [123, 0]
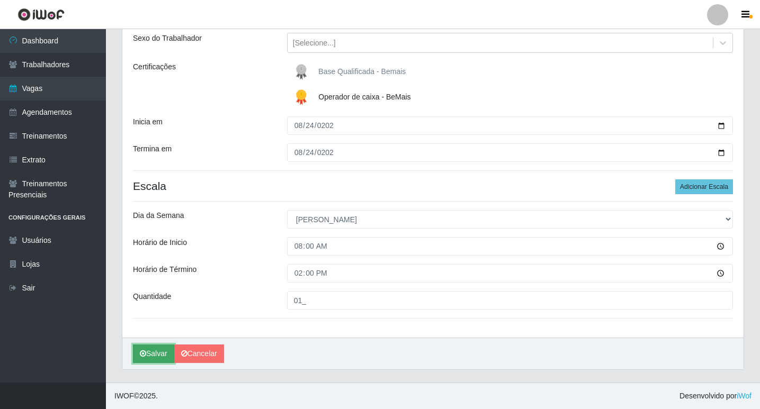
click at [151, 356] on button "Salvar" at bounding box center [153, 354] width 41 height 19
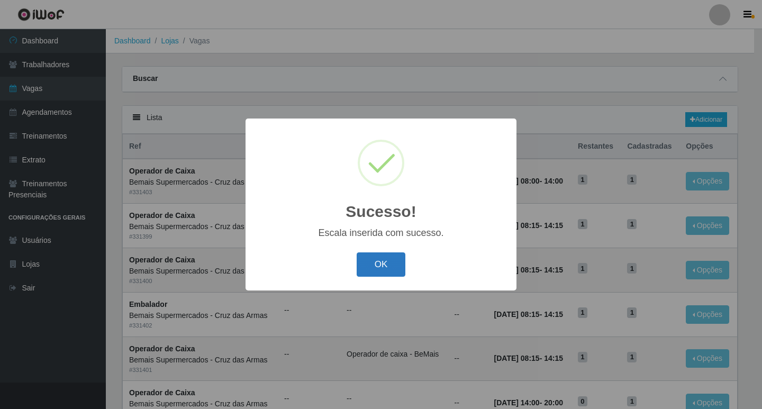
click at [387, 266] on button "OK" at bounding box center [381, 265] width 49 height 25
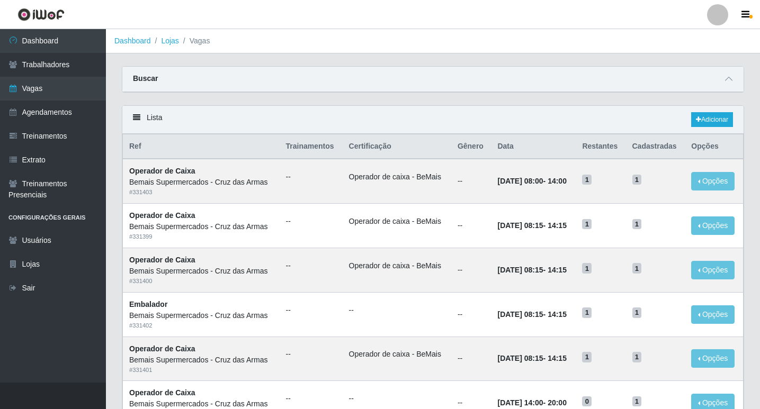
click at [706, 112] on div "Lista Adicionar" at bounding box center [432, 120] width 621 height 28
click at [708, 118] on link "Adicionar" at bounding box center [712, 119] width 42 height 15
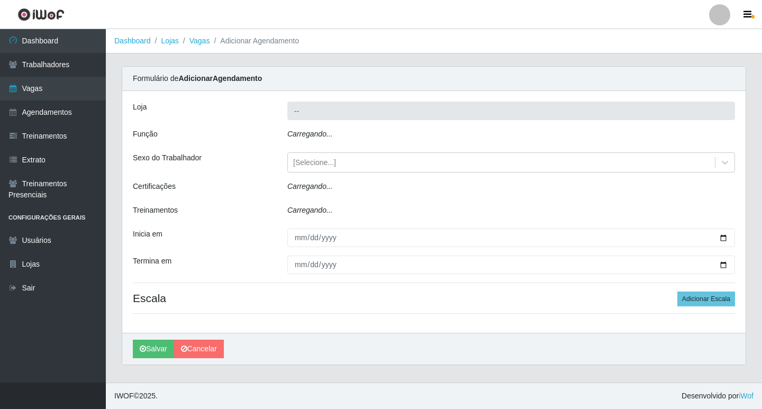
type input "Bemais Supermercados - Cruz das Armas"
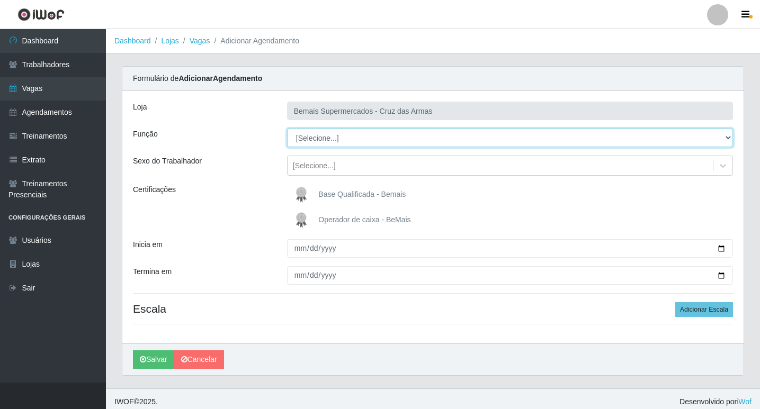
click at [308, 139] on select "[Selecione...] ASG ASG + ASG ++ Auxiliar de Estacionamento Auxiliar de Estacion…" at bounding box center [510, 138] width 446 height 19
select select "22"
click at [287, 129] on select "[Selecione...] ASG ASG + ASG ++ Auxiliar de Estacionamento Auxiliar de Estacion…" at bounding box center [510, 138] width 446 height 19
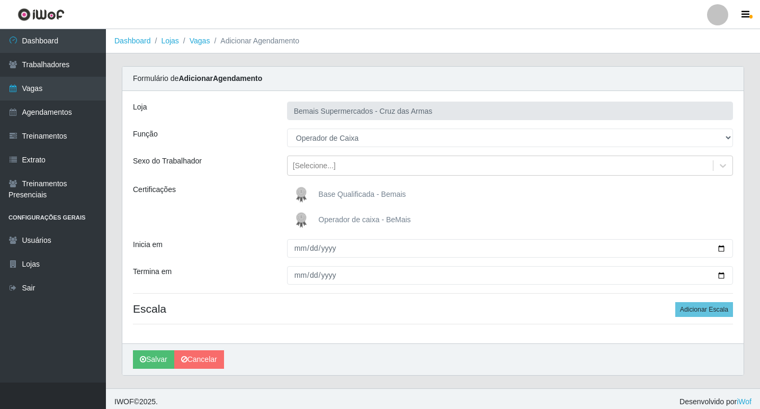
click at [302, 218] on img at bounding box center [303, 220] width 25 height 21
click at [0, 0] on input "Operador de caixa - BeMais" at bounding box center [0, 0] width 0 height 0
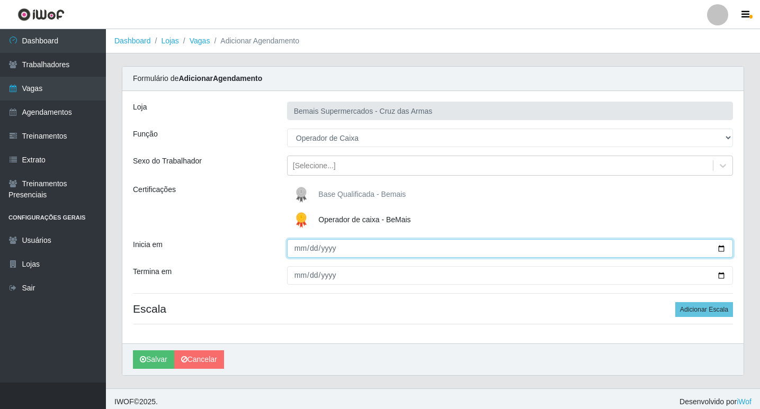
click at [300, 253] on input "Inicia em" at bounding box center [510, 248] width 446 height 19
type input "[DATE]"
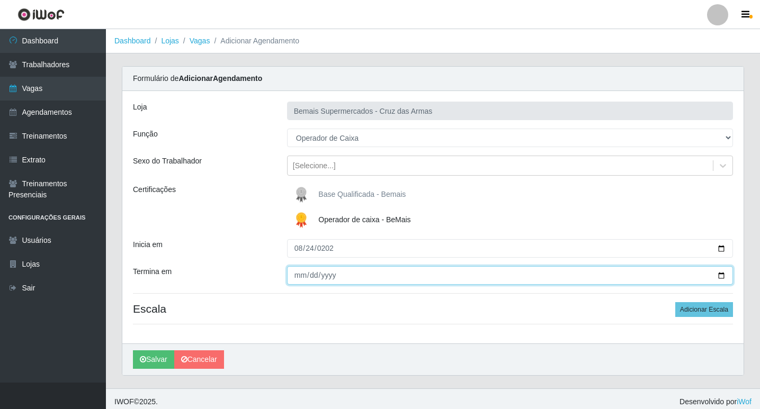
drag, startPoint x: 296, startPoint y: 277, endPoint x: 309, endPoint y: 282, distance: 13.3
click at [298, 277] on input "Termina em" at bounding box center [510, 275] width 446 height 19
type input "[DATE]"
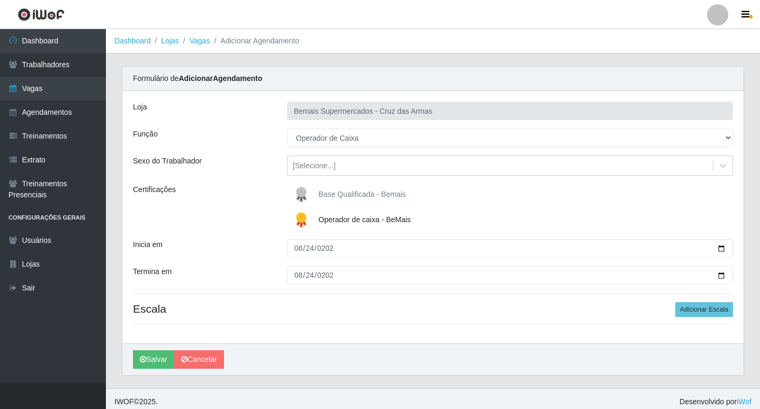
click at [295, 307] on h4 "Escala Adicionar Escala" at bounding box center [433, 308] width 600 height 13
drag, startPoint x: 696, startPoint y: 310, endPoint x: 652, endPoint y: 310, distance: 43.9
click at [694, 310] on button "Adicionar Escala" at bounding box center [704, 309] width 58 height 15
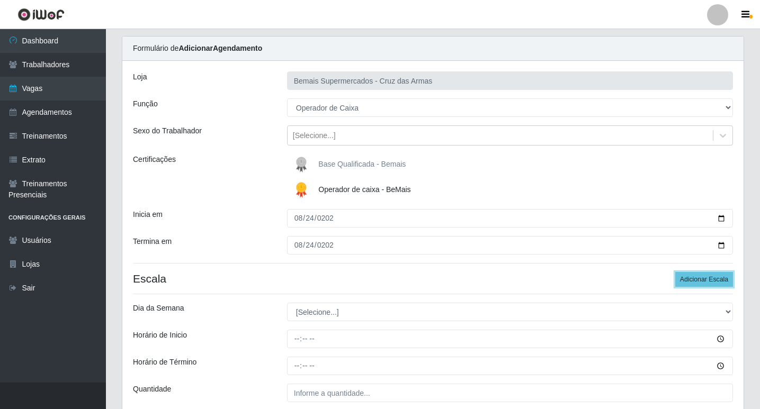
scroll to position [106, 0]
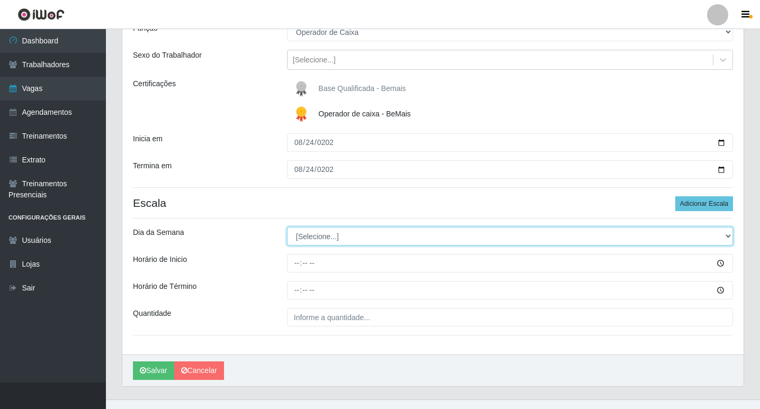
click at [321, 236] on select "[Selecione...] Segunda Terça Quarta Quinta Sexta Sábado Domingo" at bounding box center [510, 236] width 446 height 19
select select "0"
click at [287, 227] on select "[Selecione...] Segunda Terça Quarta Quinta Sexta Sábado Domingo" at bounding box center [510, 236] width 446 height 19
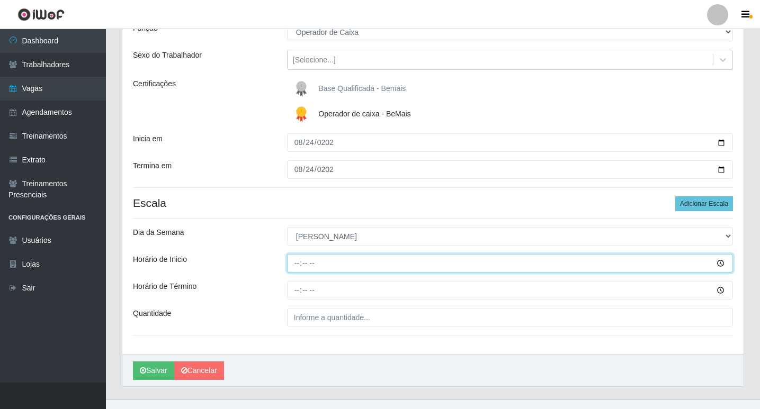
click at [287, 267] on input "Horário de Inicio" at bounding box center [510, 263] width 446 height 19
click at [295, 262] on input "Horário de Inicio" at bounding box center [510, 263] width 446 height 19
type input "08:00"
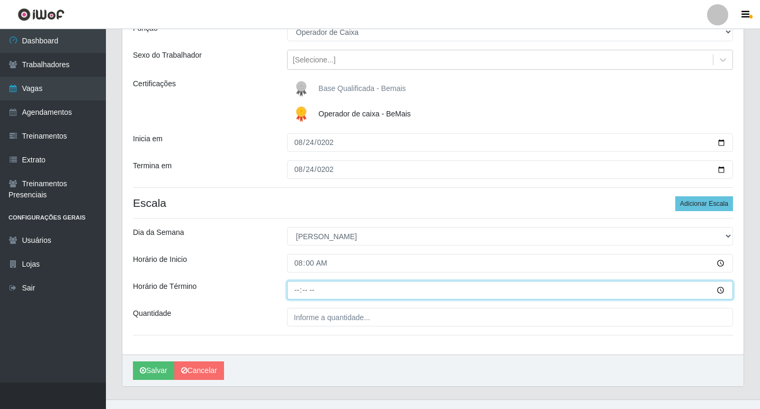
click at [294, 290] on input "Horário de Término" at bounding box center [510, 290] width 446 height 19
type input "14:00"
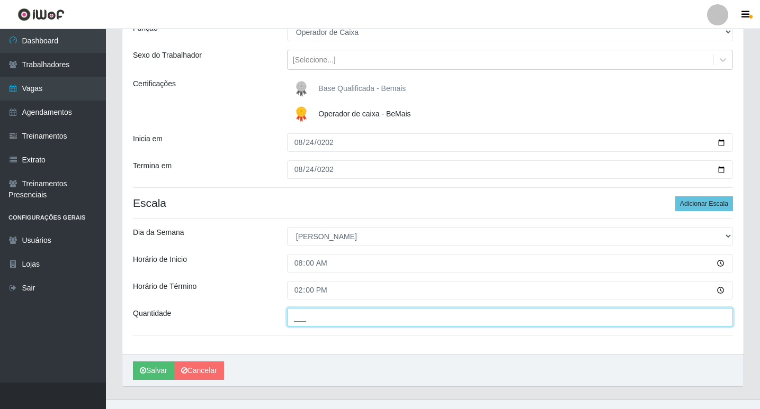
click at [312, 323] on input "___" at bounding box center [510, 317] width 446 height 19
type input "01_"
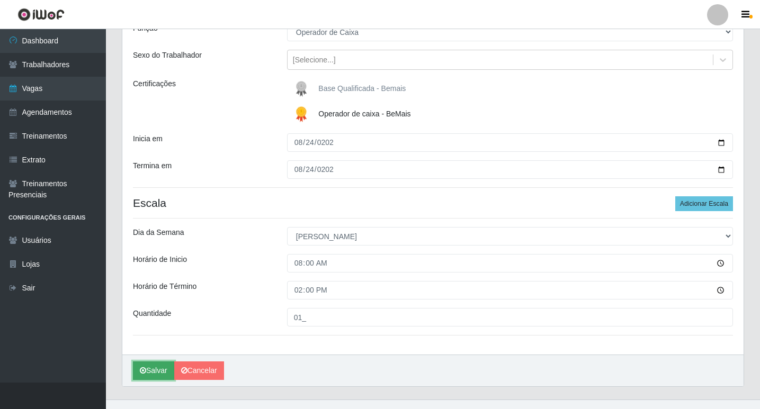
click at [157, 372] on button "Salvar" at bounding box center [153, 371] width 41 height 19
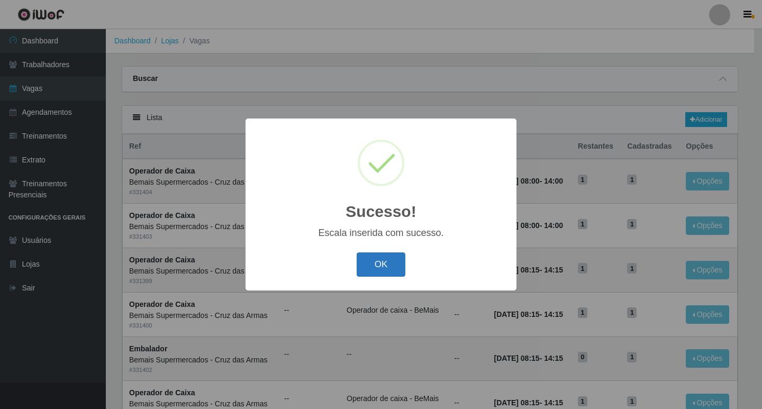
click at [379, 257] on button "OK" at bounding box center [381, 265] width 49 height 25
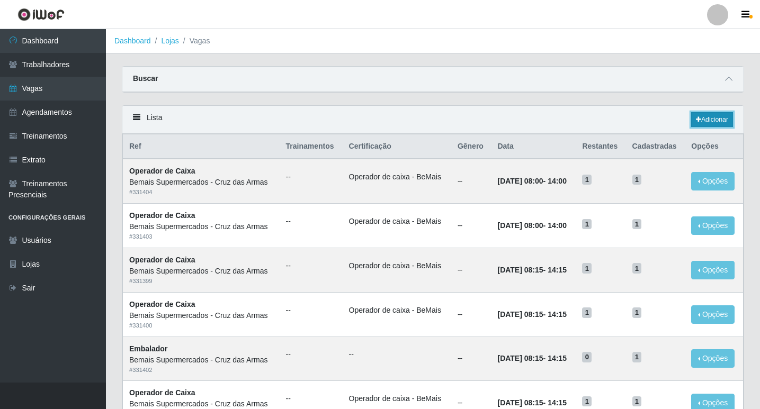
click at [713, 119] on link "Adicionar" at bounding box center [712, 119] width 42 height 15
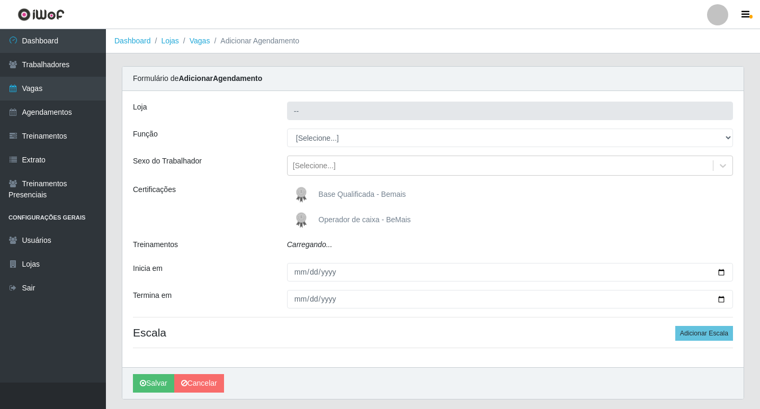
type input "Bemais Supermercados - Cruz das Armas"
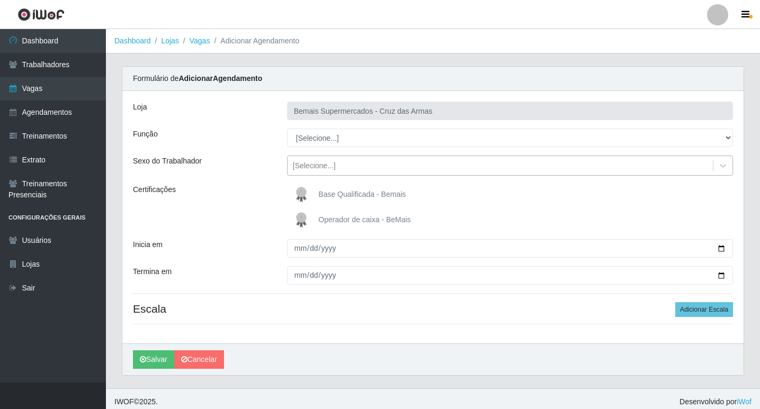
click at [314, 165] on div "[Selecione...]" at bounding box center [314, 165] width 43 height 11
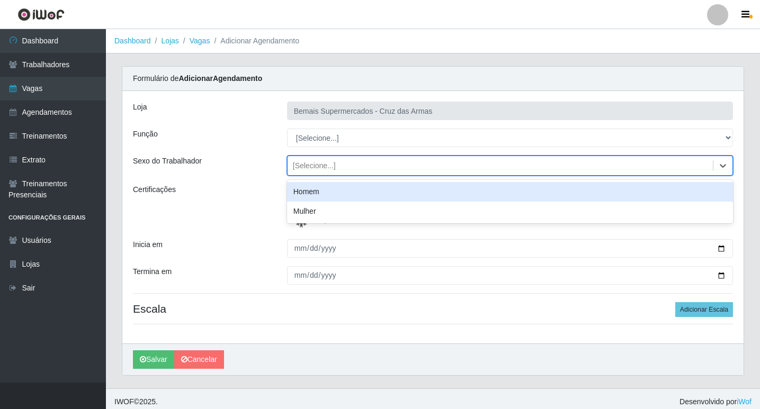
drag, startPoint x: 254, startPoint y: 161, endPoint x: 257, endPoint y: 167, distance: 6.9
click at [254, 161] on div "Sexo do Trabalhador" at bounding box center [202, 166] width 154 height 20
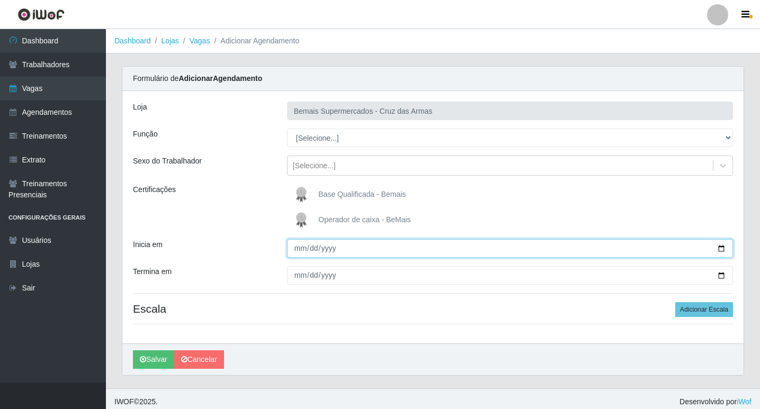
drag, startPoint x: 300, startPoint y: 250, endPoint x: 313, endPoint y: 253, distance: 14.1
click at [301, 250] on input "Inicia em" at bounding box center [510, 248] width 446 height 19
type input "[DATE]"
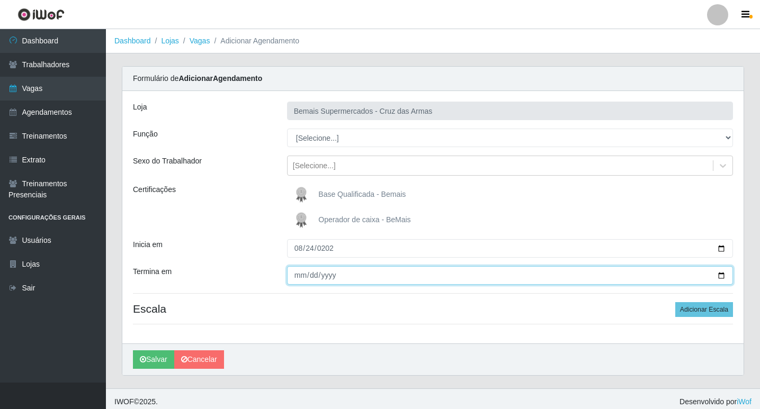
click at [299, 277] on input "Termina em" at bounding box center [510, 275] width 446 height 19
type input "[DATE]"
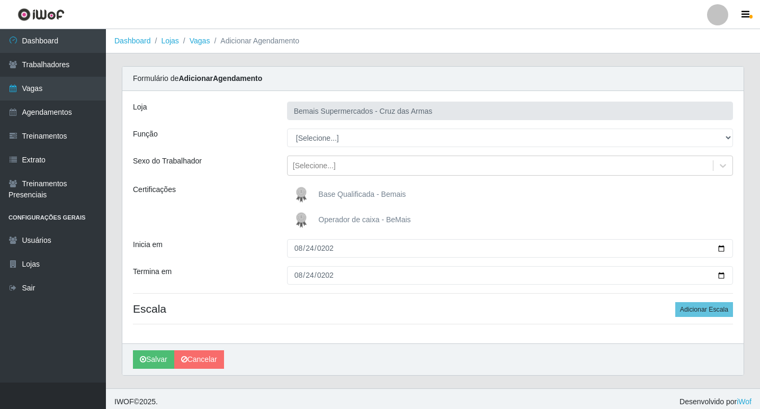
click at [296, 219] on img at bounding box center [303, 220] width 25 height 21
click at [0, 0] on input "Operador de caixa - BeMais" at bounding box center [0, 0] width 0 height 0
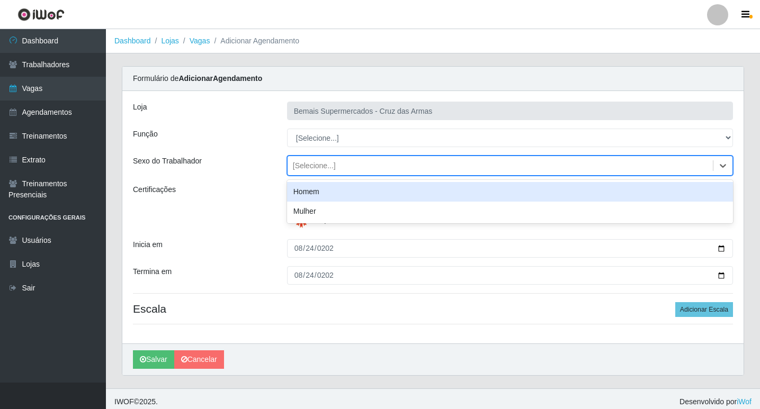
click at [304, 164] on div "[Selecione...]" at bounding box center [314, 165] width 43 height 11
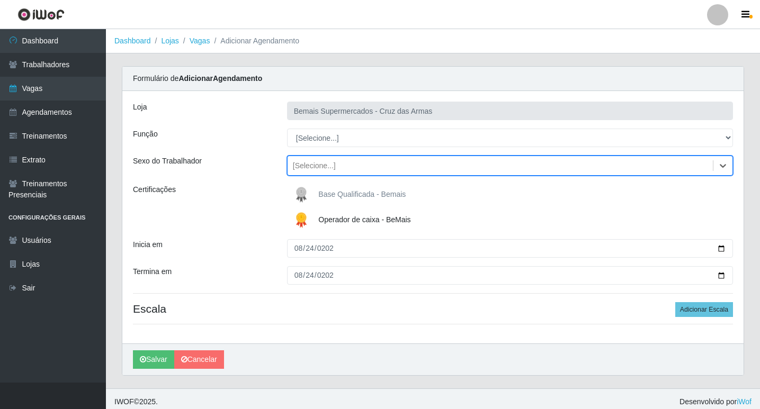
drag, startPoint x: 304, startPoint y: 164, endPoint x: 307, endPoint y: 143, distance: 21.3
click at [304, 163] on div "[Selecione...]" at bounding box center [314, 165] width 43 height 11
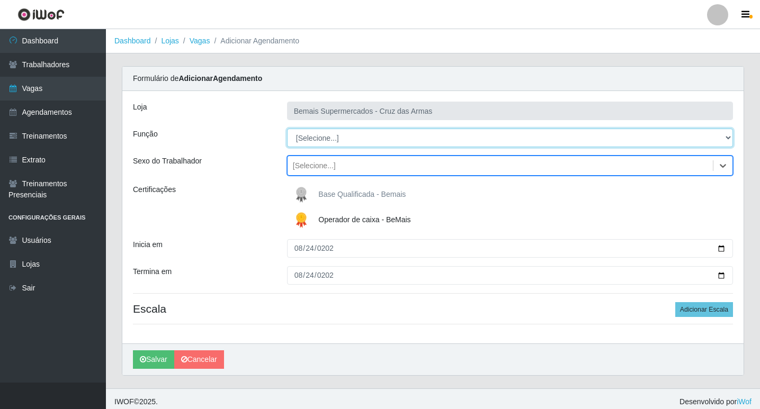
click at [307, 140] on select "[Selecione...] ASG ASG + ASG ++ Auxiliar de Estacionamento Auxiliar de Estacion…" at bounding box center [510, 138] width 446 height 19
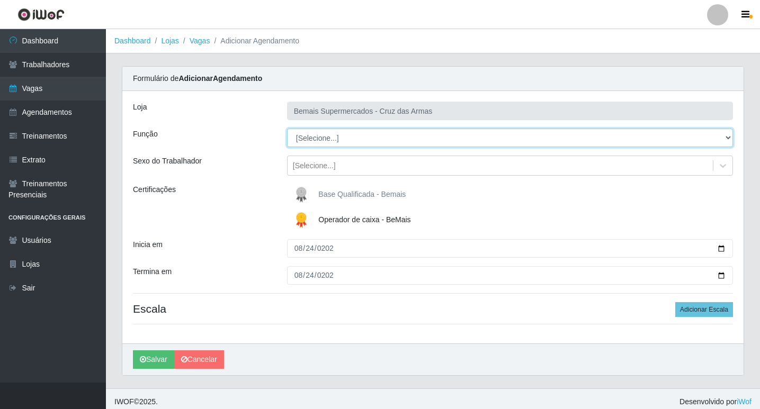
select select "22"
click at [287, 129] on select "[Selecione...] ASG ASG + ASG ++ Auxiliar de Estacionamento Auxiliar de Estacion…" at bounding box center [510, 138] width 446 height 19
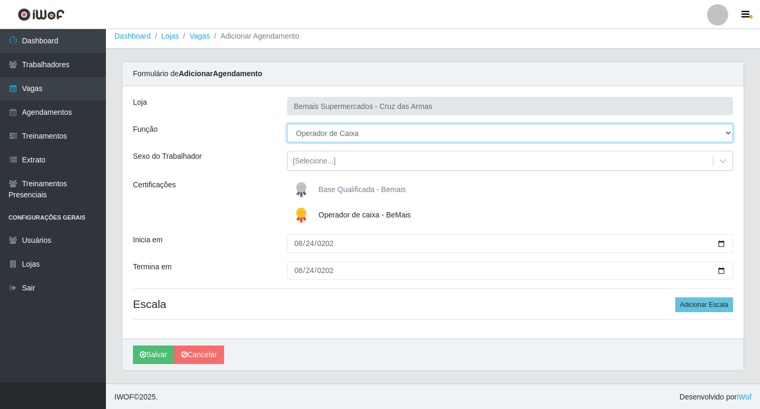
scroll to position [6, 0]
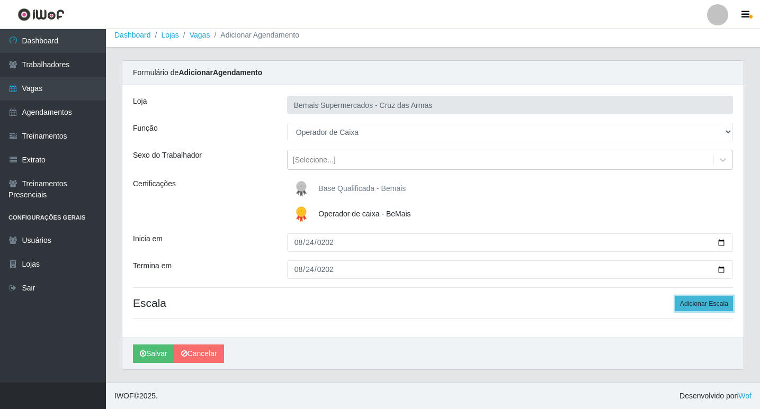
click at [698, 304] on button "Adicionar Escala" at bounding box center [704, 303] width 58 height 15
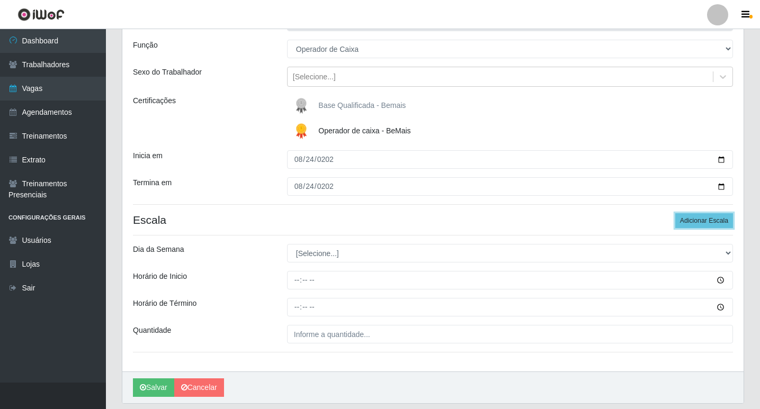
scroll to position [112, 0]
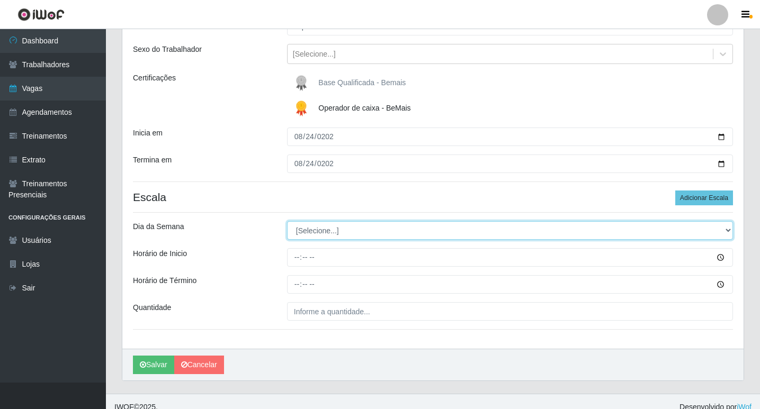
click at [302, 229] on select "[Selecione...] Segunda Terça Quarta Quinta Sexta Sábado Domingo" at bounding box center [510, 230] width 446 height 19
select select "0"
click at [287, 221] on select "[Selecione...] Segunda Terça Quarta Quinta Sexta Sábado Domingo" at bounding box center [510, 230] width 446 height 19
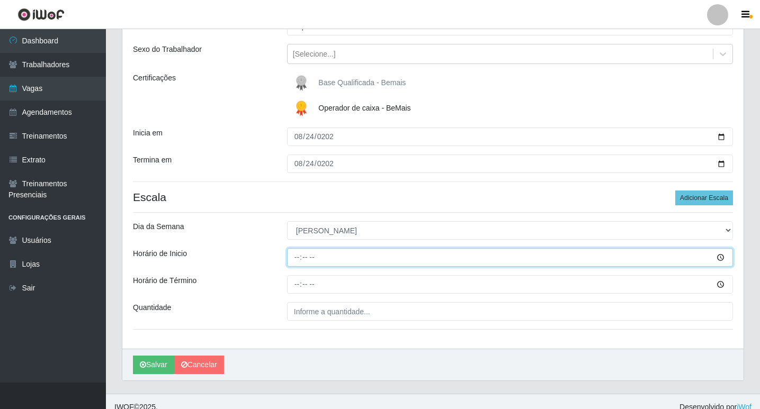
click at [299, 258] on input "Horário de Inicio" at bounding box center [510, 257] width 446 height 19
type input "08:15"
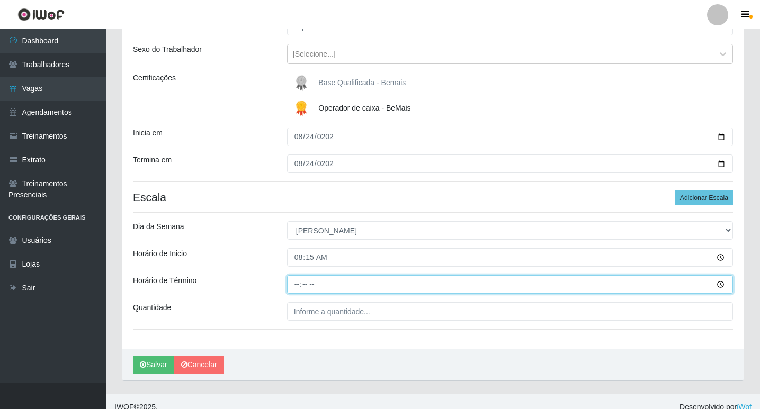
click at [297, 283] on input "Horário de Término" at bounding box center [510, 284] width 446 height 19
type input "08:15"
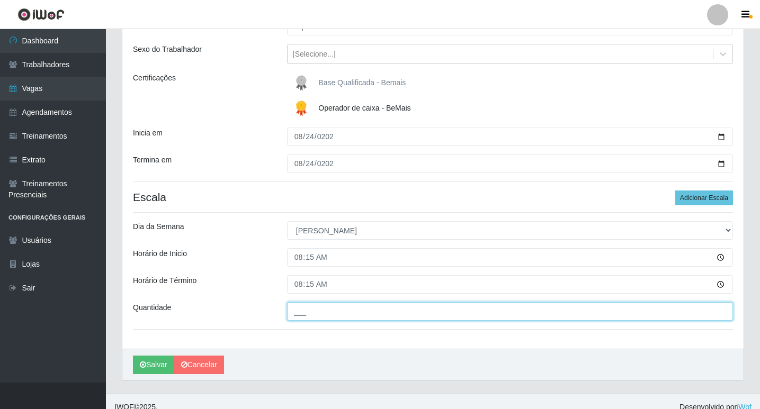
click at [324, 312] on input "___" at bounding box center [510, 311] width 446 height 19
type input "01_"
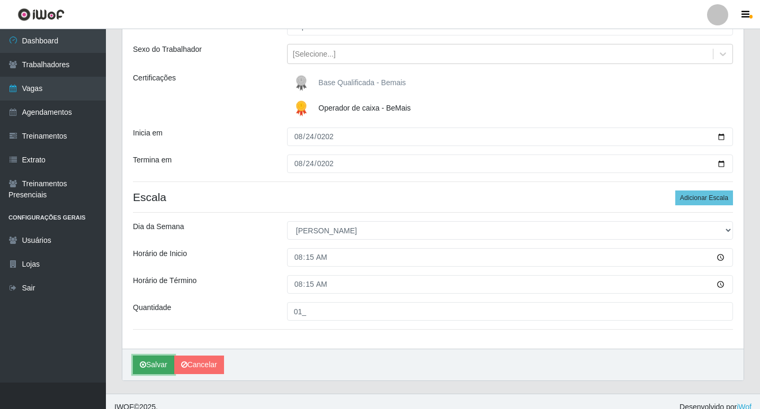
click at [149, 364] on button "Salvar" at bounding box center [153, 365] width 41 height 19
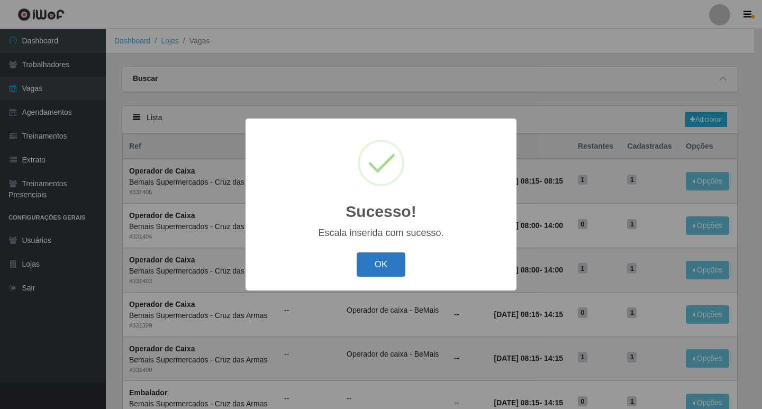
click at [383, 261] on button "OK" at bounding box center [381, 265] width 49 height 25
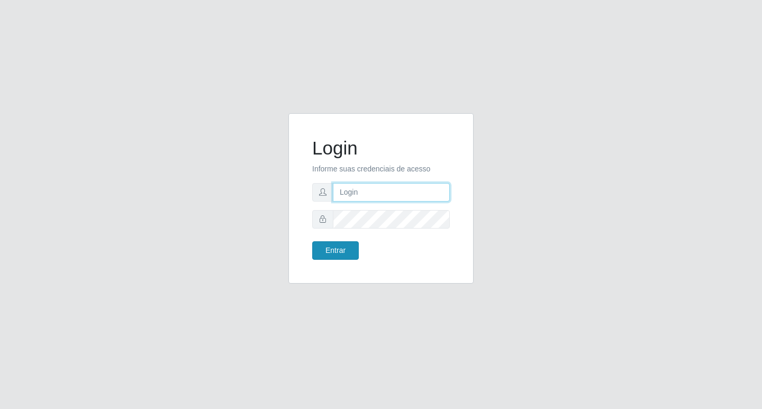
type input "rejane@bcruzarmas"
click at [341, 249] on button "Entrar" at bounding box center [335, 250] width 47 height 19
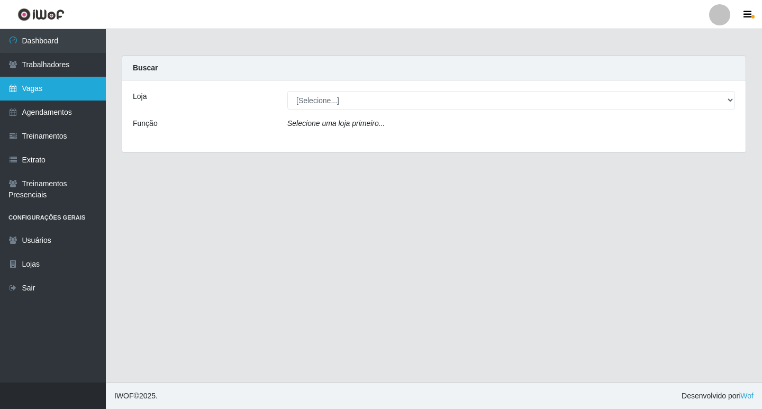
click at [39, 93] on link "Vagas" at bounding box center [53, 89] width 106 height 24
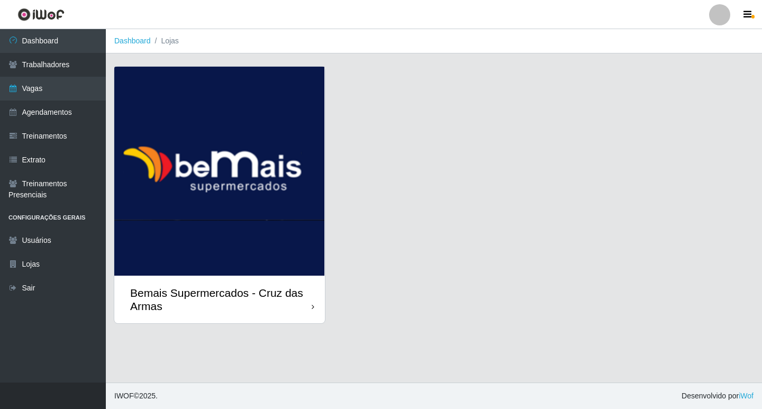
click at [239, 199] on img at bounding box center [219, 171] width 211 height 209
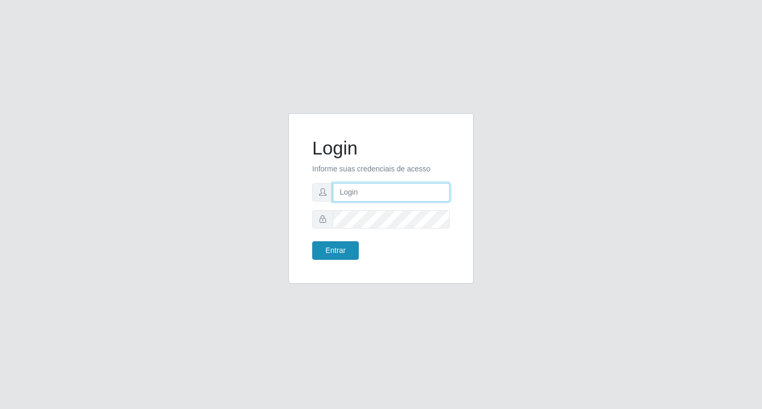
type input "[PERSON_NAME]@bcruzarmas"
click at [328, 248] on button "Entrar" at bounding box center [335, 250] width 47 height 19
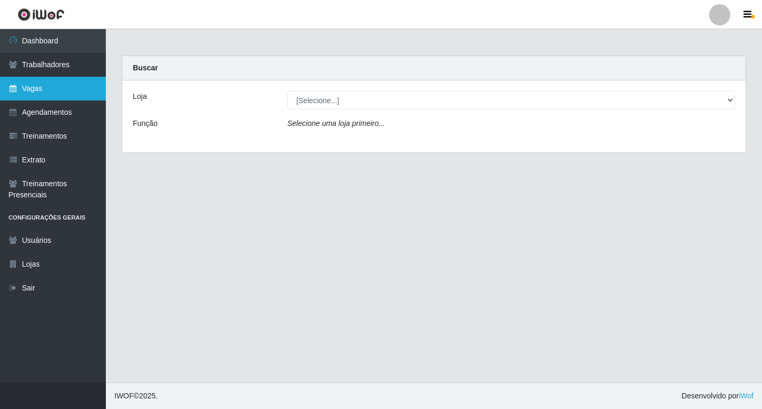
click at [48, 91] on link "Vagas" at bounding box center [53, 89] width 106 height 24
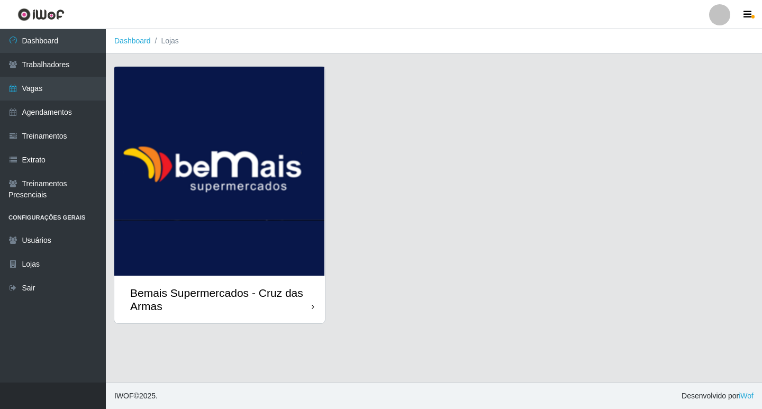
click at [219, 216] on img at bounding box center [219, 171] width 211 height 209
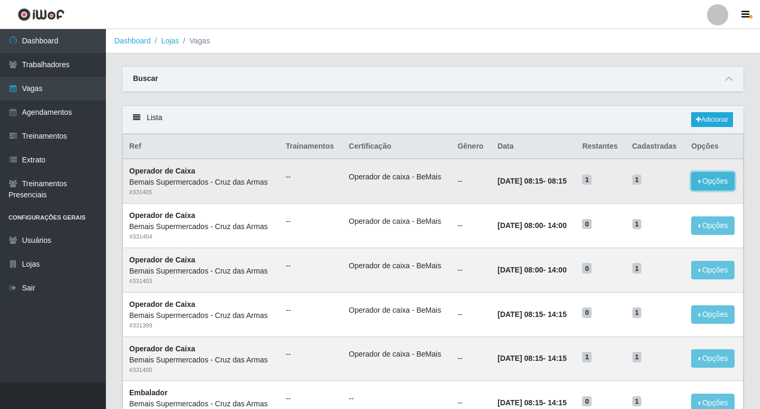
click at [707, 182] on button "Opções" at bounding box center [712, 181] width 43 height 19
click at [639, 201] on div "Deletar" at bounding box center [647, 205] width 62 height 11
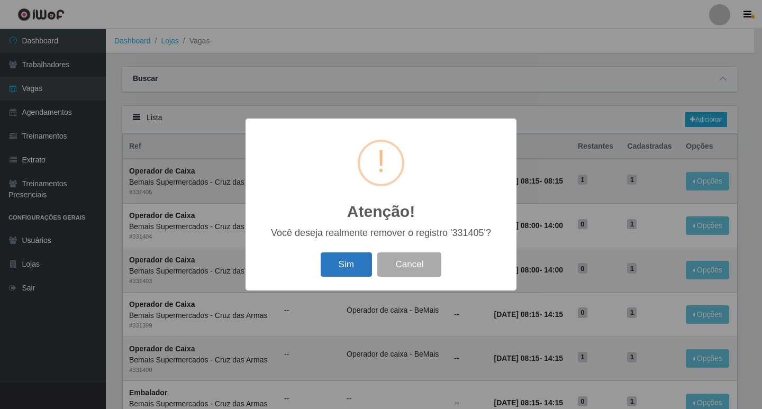
click at [340, 264] on button "Sim" at bounding box center [346, 265] width 51 height 25
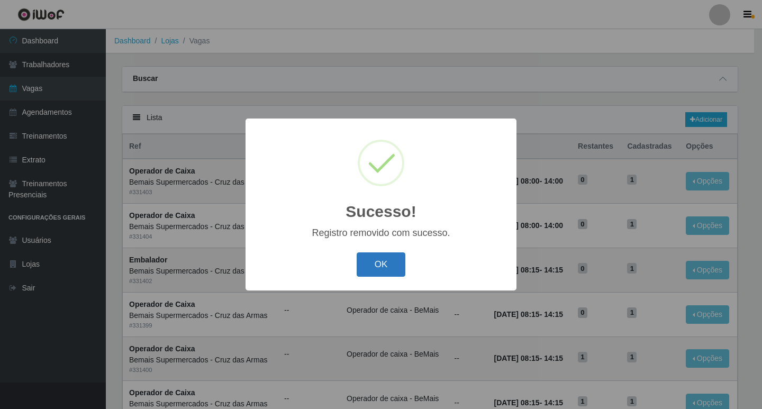
click at [375, 263] on button "OK" at bounding box center [381, 265] width 49 height 25
